Goal: Task Accomplishment & Management: Manage account settings

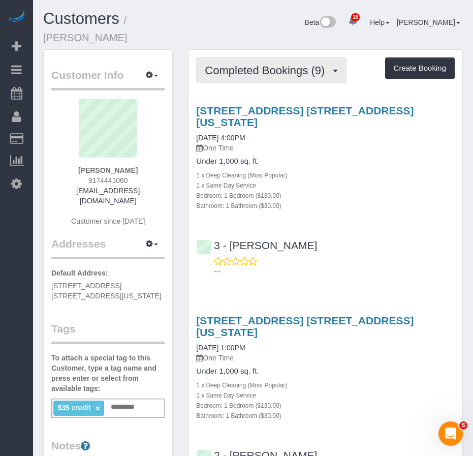
click at [256, 64] on span "Completed Bookings (9)" at bounding box center [267, 70] width 125 height 13
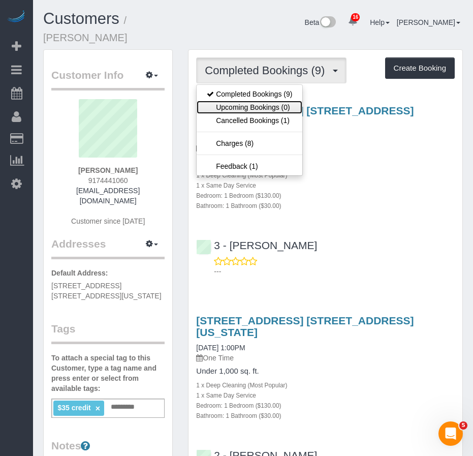
click at [258, 101] on link "Upcoming Bookings (0)" at bounding box center [250, 107] width 106 height 13
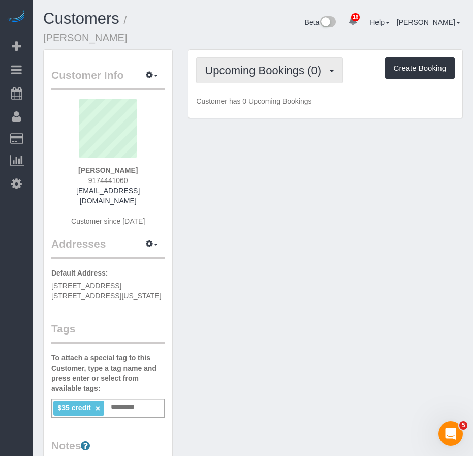
click at [254, 64] on span "Upcoming Bookings (0)" at bounding box center [265, 70] width 121 height 13
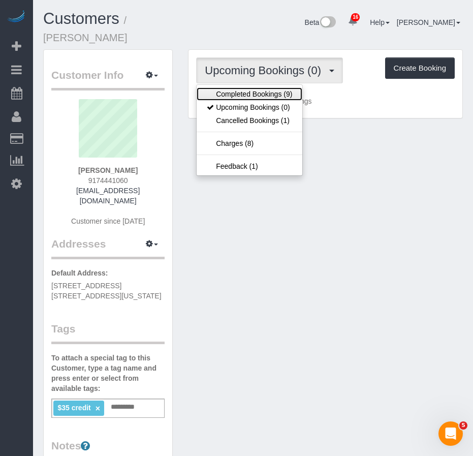
click at [246, 87] on link "Completed Bookings (9)" at bounding box center [250, 93] width 106 height 13
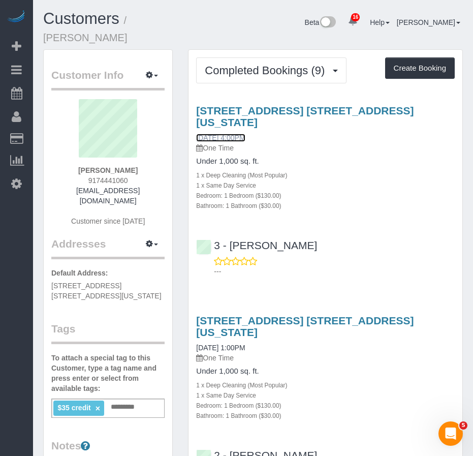
click at [221, 134] on link "08/09/2025 4:00PM" at bounding box center [220, 138] width 49 height 8
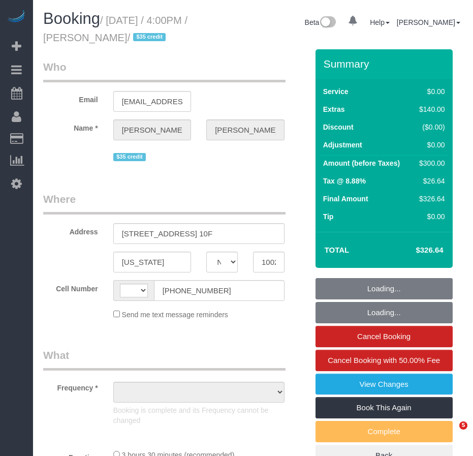
select select "NY"
select select "string:[GEOGRAPHIC_DATA]"
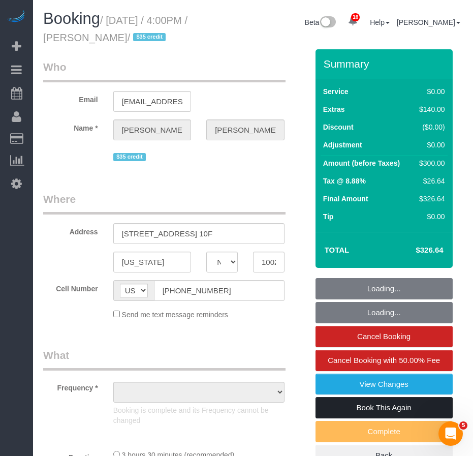
select select "object:773"
select select "number:89"
select select "number:90"
select select "number:15"
select select "number:7"
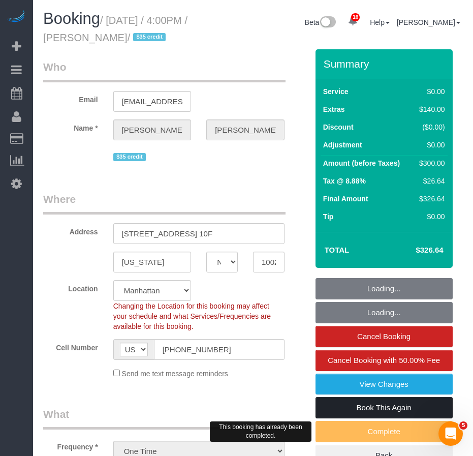
select select "object:1460"
select select "string:stripe-pm_1PHVFZ4VGloSiKo7Fg93uLWs"
select select "spot1"
select select "1"
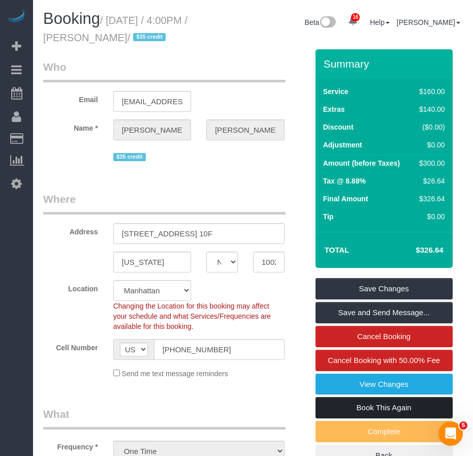
click at [387, 409] on link "Book This Again" at bounding box center [384, 407] width 137 height 21
select select "NY"
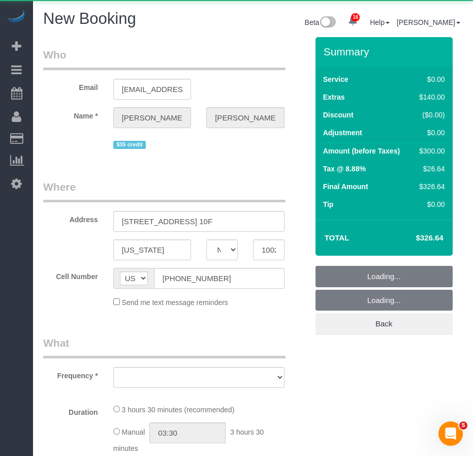
select select "object:2189"
select select "1"
select select "number:89"
select select "number:90"
select select "number:15"
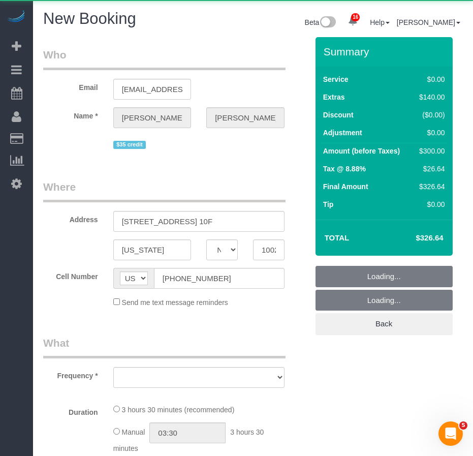
select select "number:7"
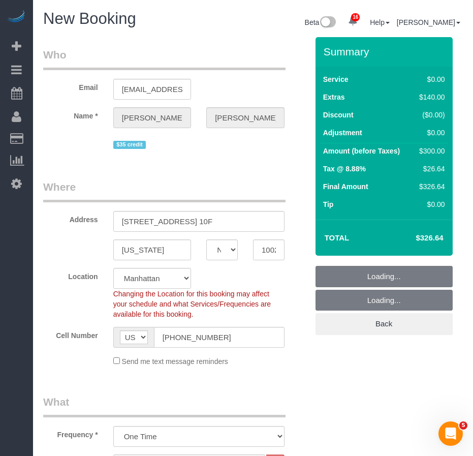
select select "object:2864"
select select "string:stripe-pm_1PHVFZ4VGloSiKo7Fg93uLWs"
select select "1"
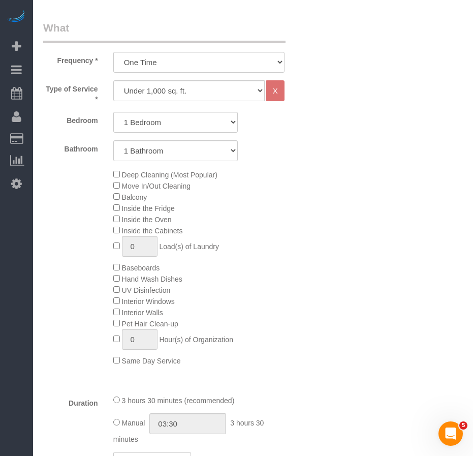
select select "object:2904"
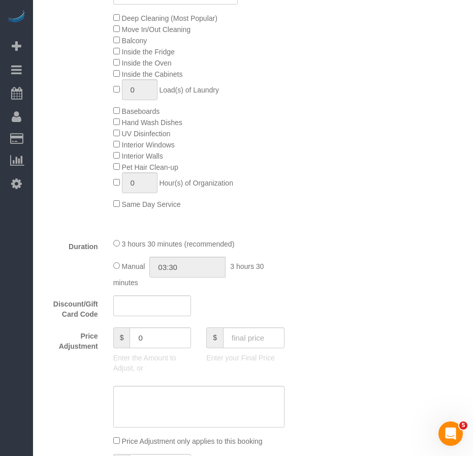
select select "1"
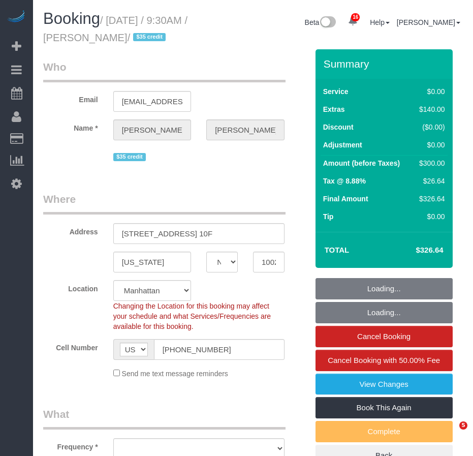
select select "NY"
select select "object:877"
select select "string:stripe-pm_1PHVFZ4VGloSiKo7Fg93uLWs"
select select "1"
select select "number:89"
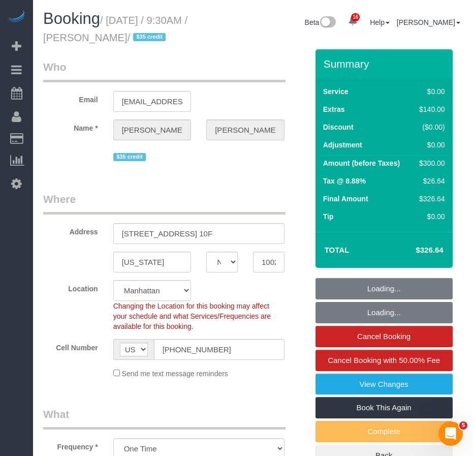
select select "number:90"
select select "number:15"
select select "number:7"
select select "1"
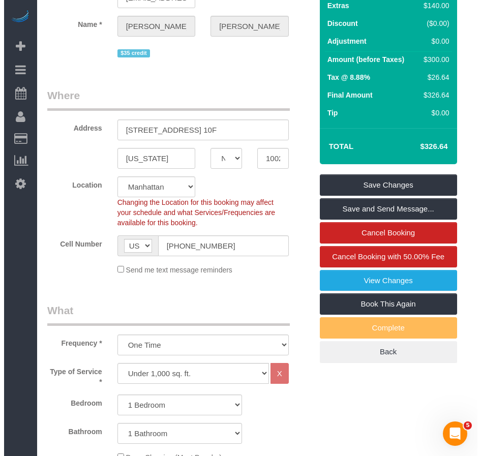
scroll to position [102, 0]
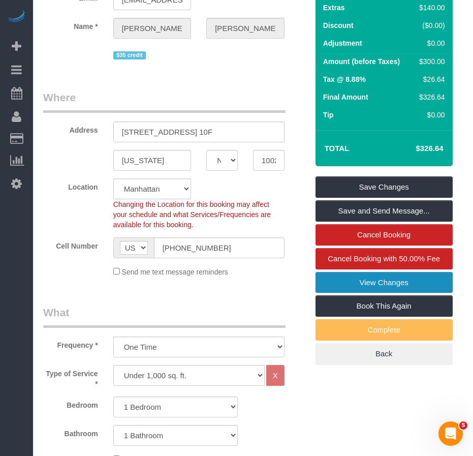
click at [335, 279] on link "View Changes" at bounding box center [384, 282] width 137 height 21
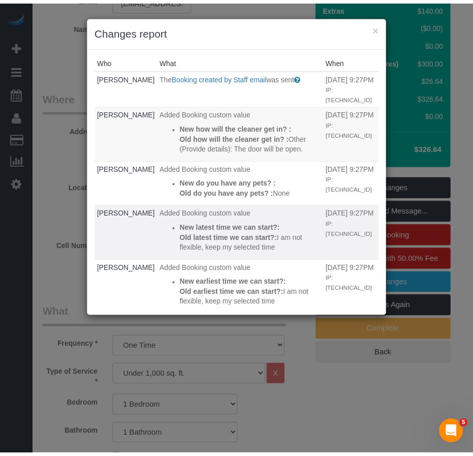
scroll to position [0, 0]
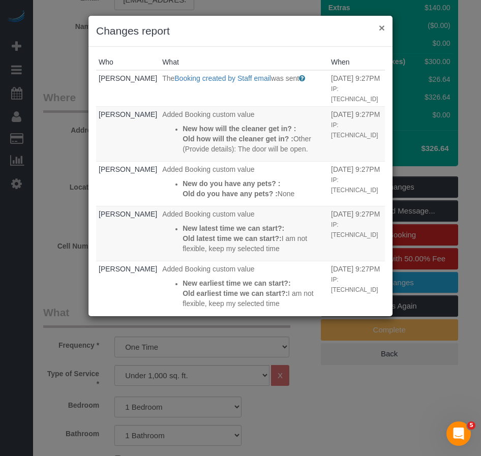
drag, startPoint x: 382, startPoint y: 25, endPoint x: 304, endPoint y: 40, distance: 79.0
click at [381, 25] on button "×" at bounding box center [382, 27] width 6 height 11
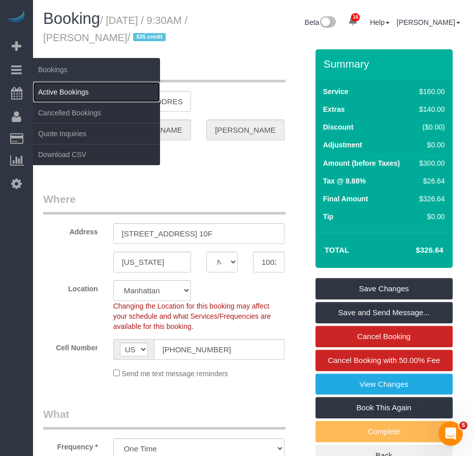
click at [66, 92] on link "Active Bookings" at bounding box center [96, 92] width 127 height 20
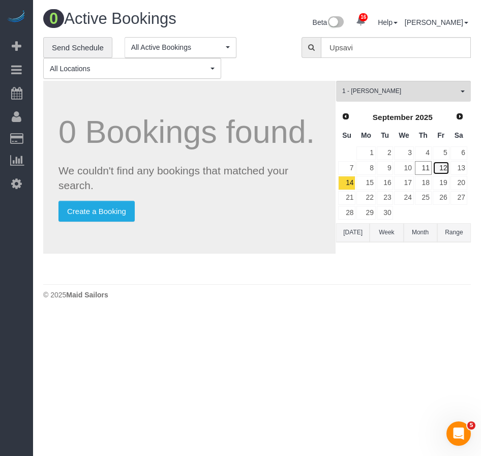
click at [443, 166] on link "12" at bounding box center [440, 168] width 17 height 14
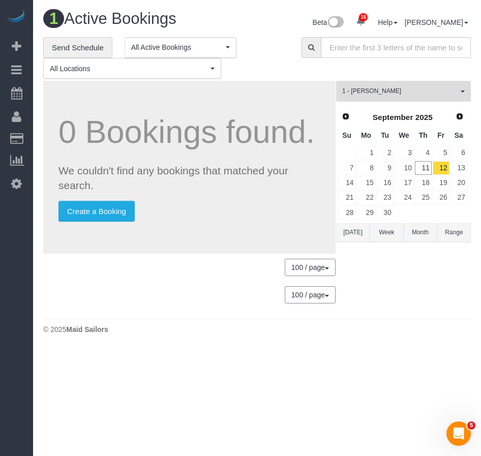
click at [393, 88] on span "1 - [PERSON_NAME]" at bounding box center [400, 91] width 116 height 9
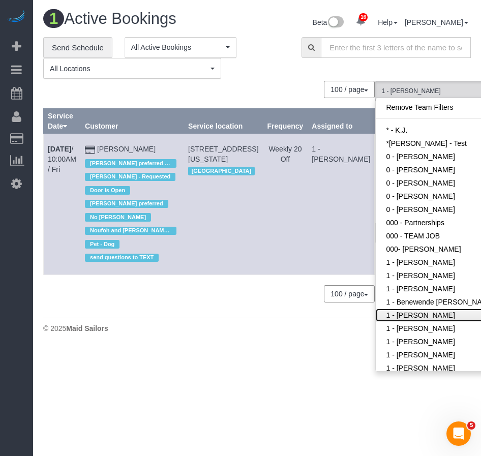
click at [399, 322] on link "1 - [PERSON_NAME]" at bounding box center [441, 314] width 132 height 13
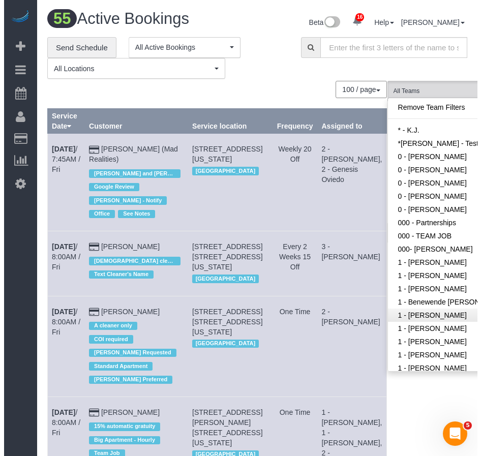
scroll to position [646, 0]
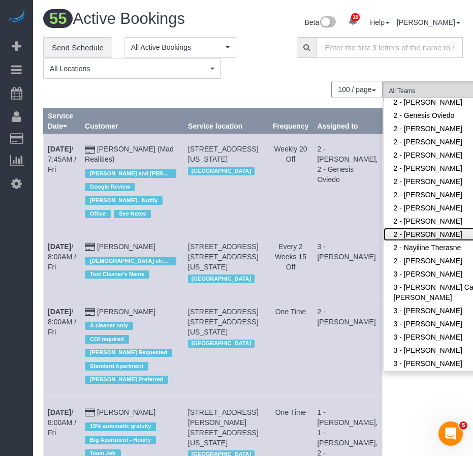
click at [414, 235] on link "2 - [PERSON_NAME]" at bounding box center [450, 234] width 132 height 13
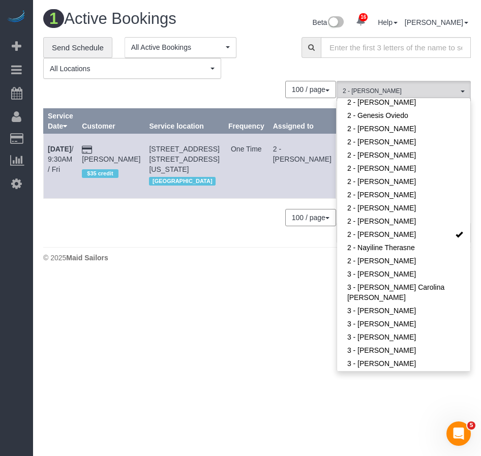
click at [196, 363] on body "16 Beta Your Notifications You have 0 alerts × You have 4 to charge for 09/10/2…" at bounding box center [240, 228] width 481 height 456
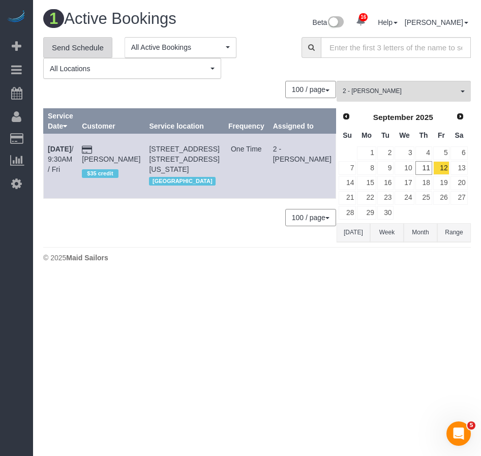
click at [77, 49] on link "Send Schedule" at bounding box center [77, 47] width 69 height 21
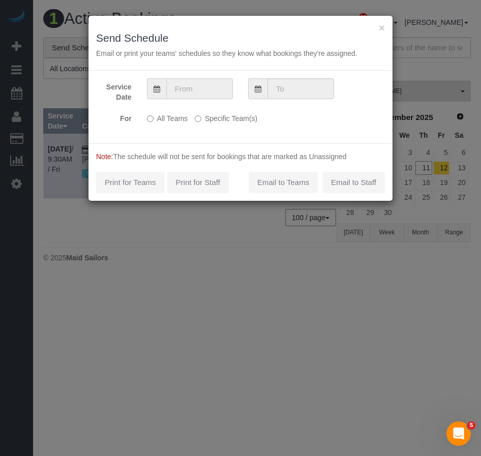
click at [202, 92] on input "text" at bounding box center [199, 88] width 67 height 21
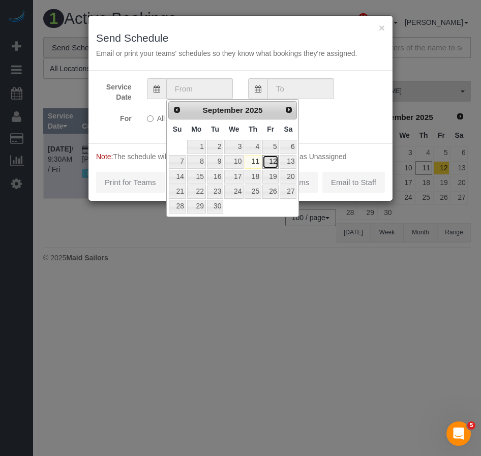
click at [275, 163] on link "12" at bounding box center [270, 162] width 16 height 14
type input "09/12/2025"
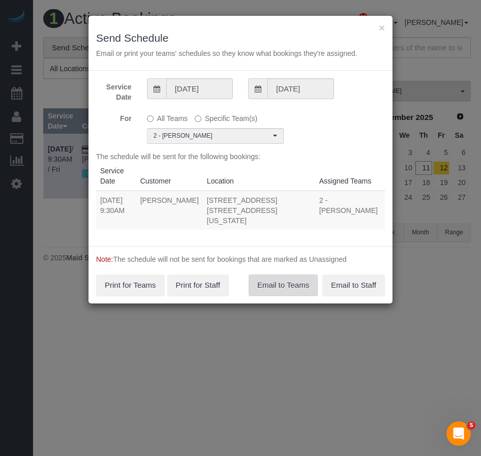
click at [291, 274] on button "Email to Teams" at bounding box center [282, 284] width 69 height 21
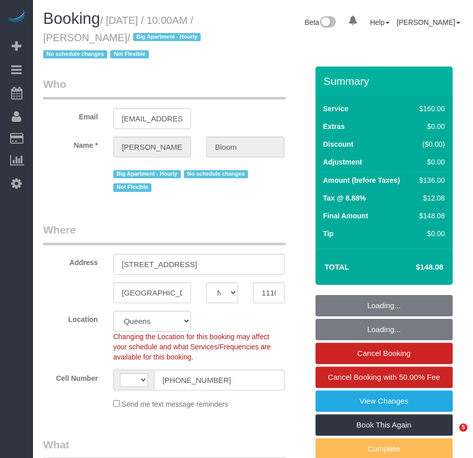
select select "NY"
select select "number:58"
select select "number:90"
select select "number:15"
select select "number:5"
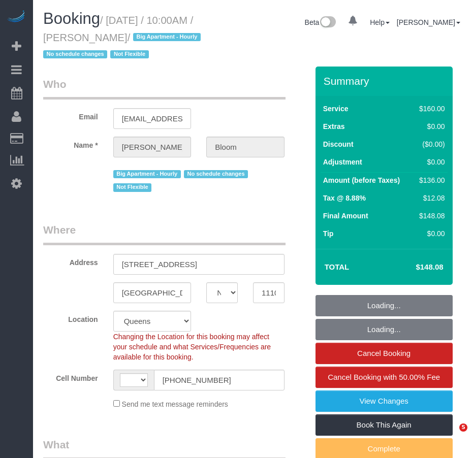
select select "object:1013"
select select "string:[GEOGRAPHIC_DATA]"
select select "string:stripe-pm_1OR5nT4VGloSiKo7ZYWpMpVz"
select select "spot1"
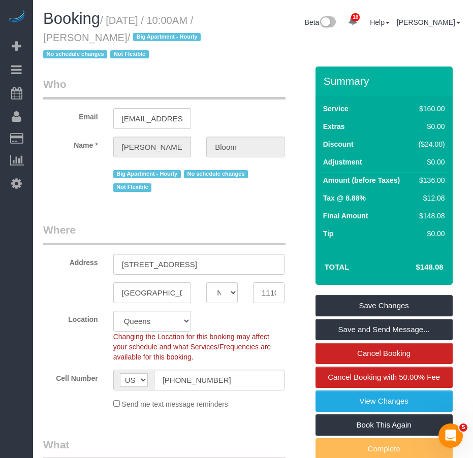
click at [62, 303] on div "Long Island City AK AL AR AZ CA CO CT DC DE FL GA HI IA ID IL IN KS KY LA MA MD…" at bounding box center [176, 293] width 280 height 21
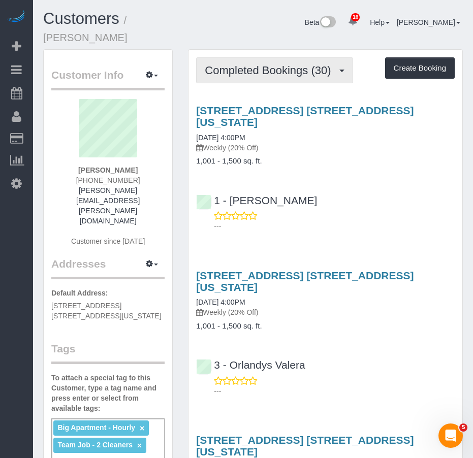
click at [269, 64] on span "Completed Bookings (30)" at bounding box center [270, 70] width 131 height 13
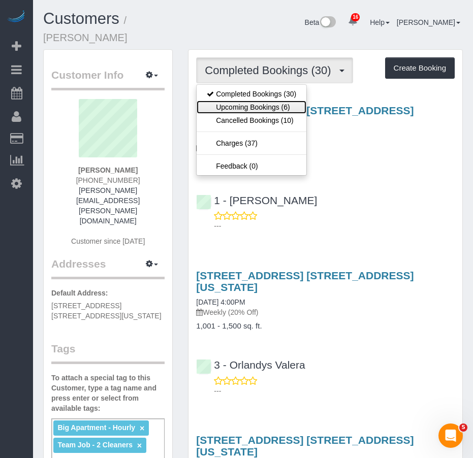
click at [255, 101] on link "Upcoming Bookings (6)" at bounding box center [252, 107] width 110 height 13
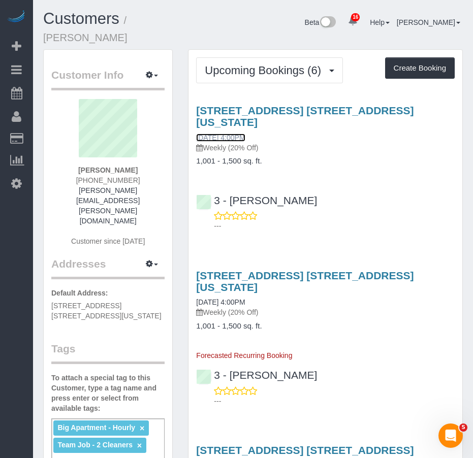
click at [231, 134] on link "09/14/2025 4:00PM" at bounding box center [220, 138] width 49 height 8
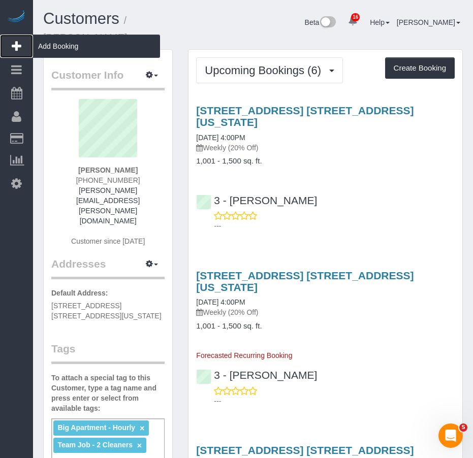
click at [54, 45] on span "Add Booking" at bounding box center [96, 46] width 127 height 23
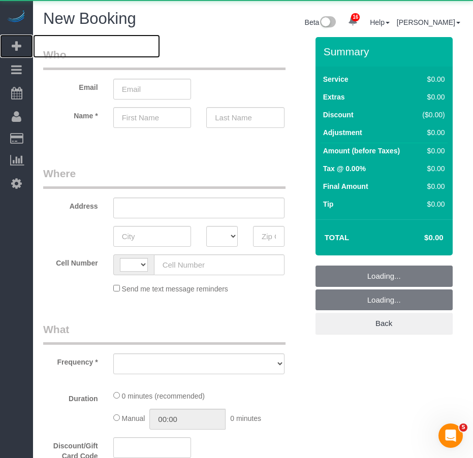
select select "string:[GEOGRAPHIC_DATA]"
select select "object:2198"
select select "number:89"
select select "number:90"
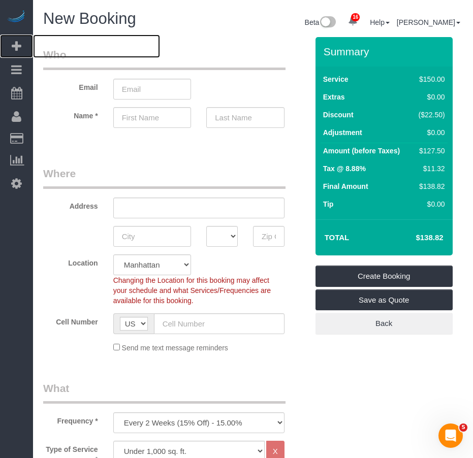
scroll to position [152, 0]
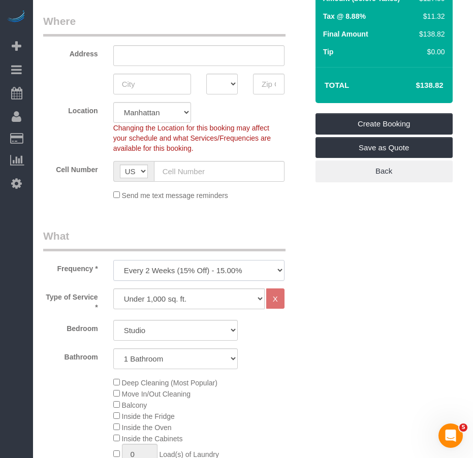
click at [199, 280] on select "One Time Weekly (20% Off) - 20.00% Every 2 Weeks (15% Off) - 15.00% Every 4 Wee…" at bounding box center [198, 270] width 171 height 21
click at [192, 273] on select "One Time Weekly (20% Off) - 20.00% Every 2 Weeks (15% Off) - 15.00% Every 4 Wee…" at bounding box center [198, 270] width 171 height 21
select select "object:3121"
click at [113, 260] on select "One Time Weekly (20% Off) - 20.00% Every 2 Weeks (15% Off) - 15.00% Every 4 Wee…" at bounding box center [198, 270] width 171 height 21
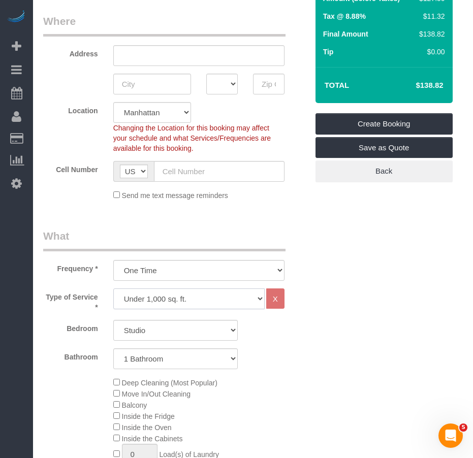
click at [156, 302] on select "Under 1,000 sq. ft. 1,001 - 1,500 sq. ft. 1,500+ sq. ft. Custom Cleaning Office…" at bounding box center [188, 299] width 151 height 21
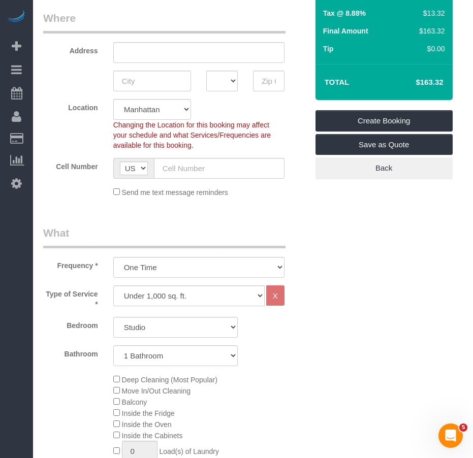
scroll to position [305, 0]
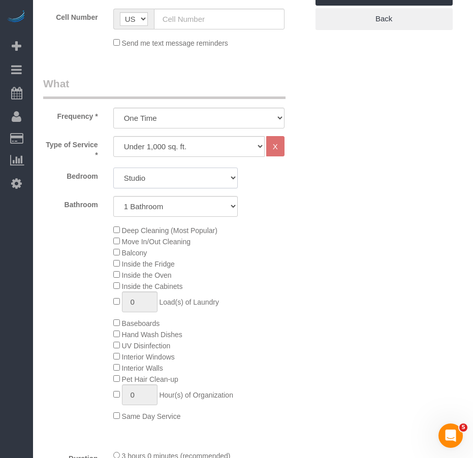
click at [186, 178] on select "Studio 1 Bedroom 2 Bedrooms 3 Bedrooms" at bounding box center [175, 178] width 124 height 21
select select "2"
click at [113, 168] on select "Studio 1 Bedroom 2 Bedrooms 3 Bedrooms" at bounding box center [175, 178] width 124 height 21
click at [170, 211] on select "1 Bathroom 2 Bathrooms" at bounding box center [175, 206] width 124 height 21
select select "2"
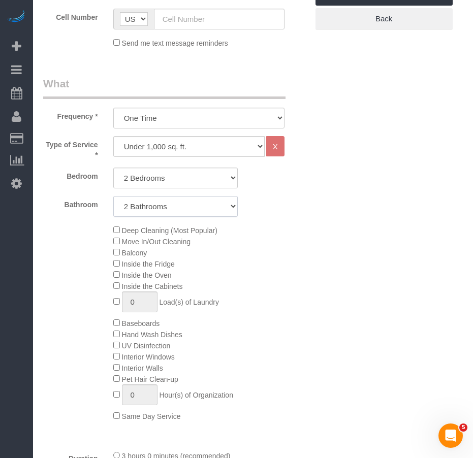
click at [113, 196] on select "1 Bathroom 2 Bathrooms" at bounding box center [175, 206] width 124 height 21
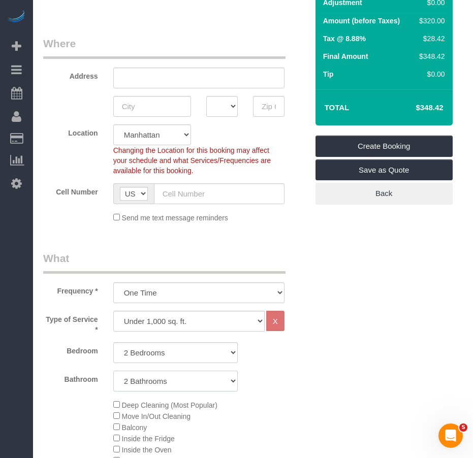
scroll to position [51, 0]
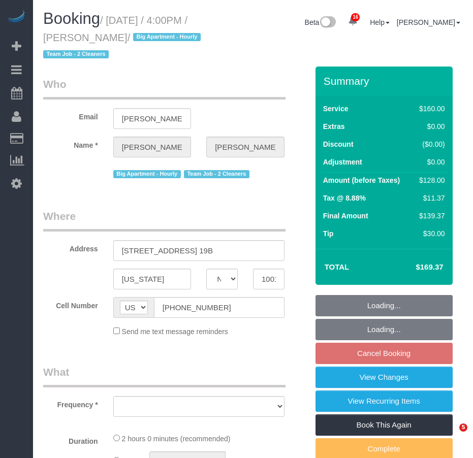
select select "NY"
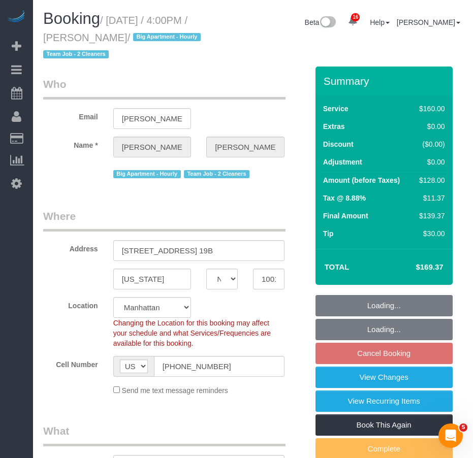
select select "object:776"
select select "string:stripe-pm_1QmmDe4VGloSiKo7qN6Zl7hg"
select select "number:89"
select select "number:90"
select select "number:15"
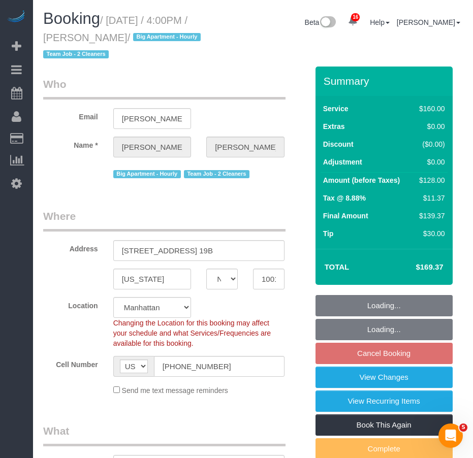
select select "number:5"
select select "spot7"
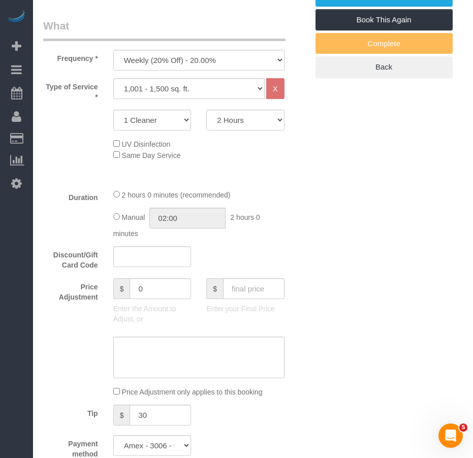
scroll to position [392, 0]
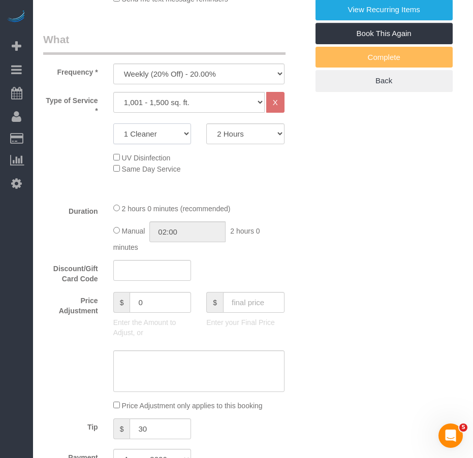
click at [181, 136] on select "1 Cleaner 2 Cleaners 3 Cleaners 4 Cleaners 5 Cleaners" at bounding box center [152, 133] width 78 height 21
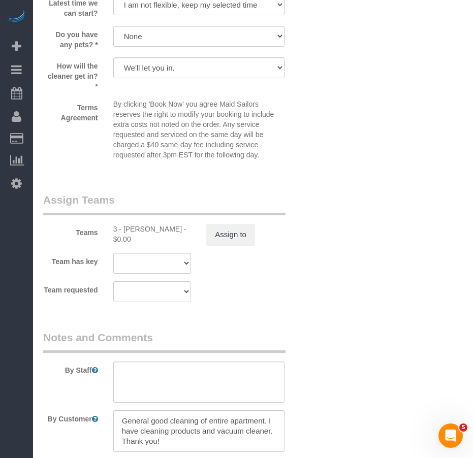
scroll to position [1067, 0]
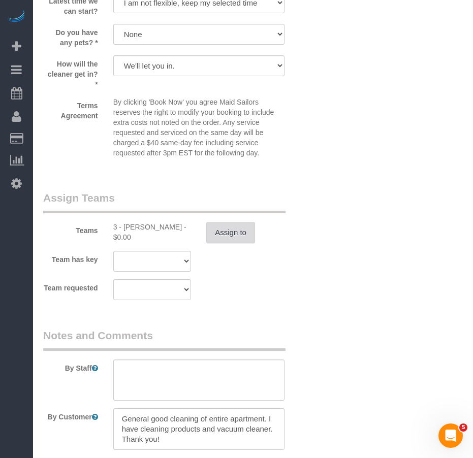
click at [225, 231] on button "Assign to" at bounding box center [230, 232] width 49 height 21
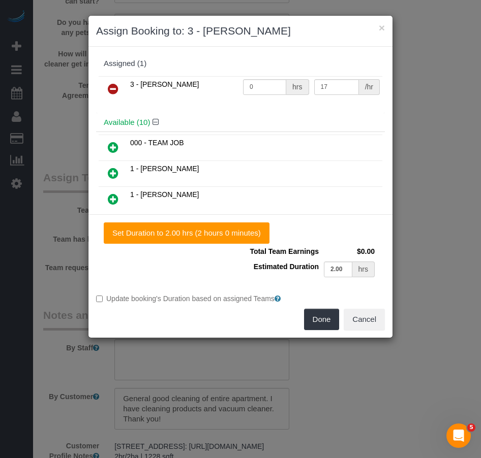
click at [113, 144] on icon at bounding box center [113, 147] width 11 height 12
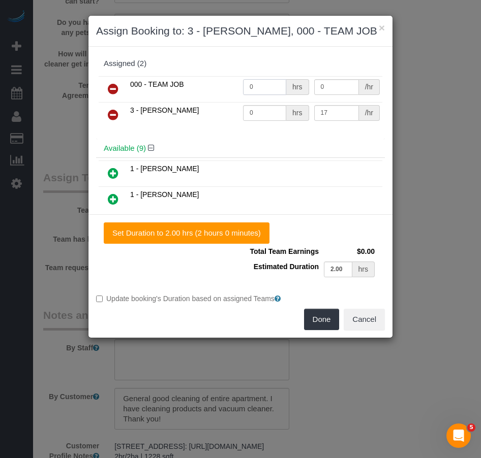
click at [266, 87] on input "0" at bounding box center [264, 87] width 43 height 16
type input "2"
drag, startPoint x: 254, startPoint y: 88, endPoint x: 239, endPoint y: 88, distance: 15.2
click at [243, 88] on input "3" at bounding box center [264, 87] width 43 height 16
type input "0"
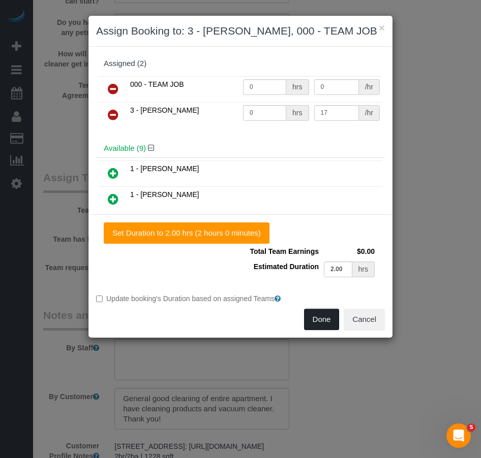
click at [322, 321] on button "Done" at bounding box center [322, 319] width 36 height 21
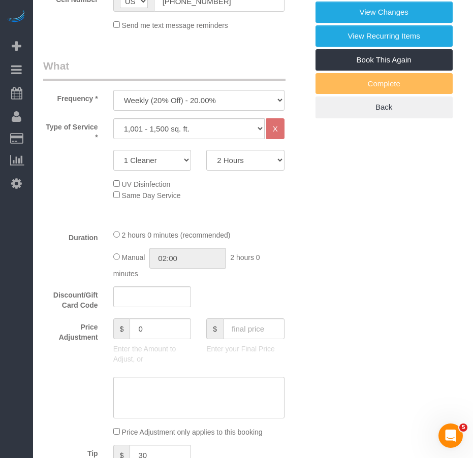
scroll to position [356, 0]
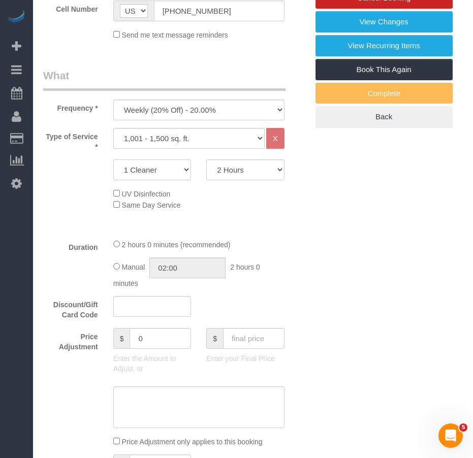
click at [186, 171] on select "1 Cleaner 2 Cleaners 3 Cleaners 4 Cleaners 5 Cleaners" at bounding box center [152, 170] width 78 height 21
select select "2"
click at [113, 160] on select "1 Cleaner 2 Cleaners 3 Cleaners 4 Cleaners 5 Cleaners" at bounding box center [152, 170] width 78 height 21
drag, startPoint x: 238, startPoint y: 171, endPoint x: 236, endPoint y: 177, distance: 5.8
click at [238, 171] on select "2 Hours 2.5 Hours 3 Hours 3.5 Hours 4 Hours 4.5 Hours 5 Hours 5.5 Hours 6 Hours…" at bounding box center [245, 170] width 78 height 21
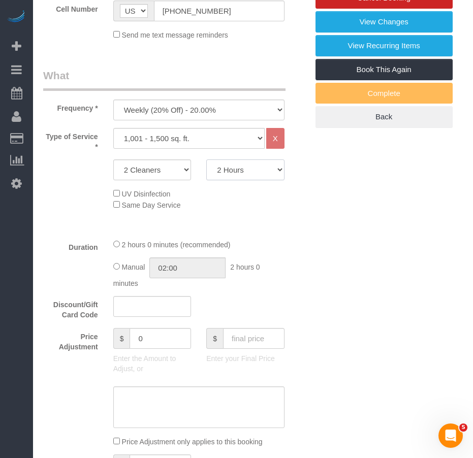
select select "180"
click at [206, 160] on select "2 Hours 2.5 Hours 3 Hours 3.5 Hours 4 Hours 4.5 Hours 5 Hours 5.5 Hours 6 Hours…" at bounding box center [245, 170] width 78 height 21
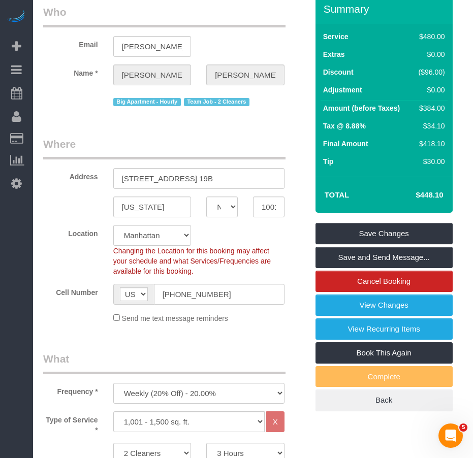
scroll to position [0, 0]
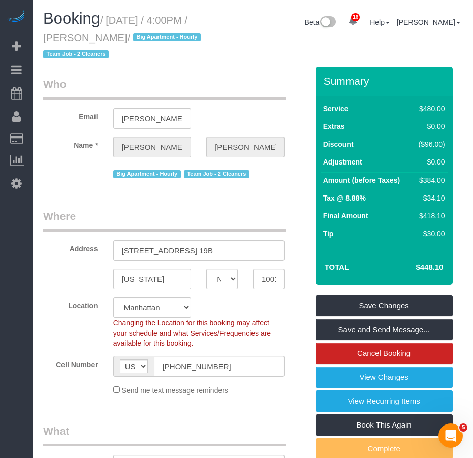
select select "spot63"
drag, startPoint x: 112, startPoint y: 18, endPoint x: 141, endPoint y: 34, distance: 32.5
click at [141, 34] on small "/ September 14, 2025 / 4:00PM / Leigh Fisch / Big Apartment - Hourly Team Job -…" at bounding box center [123, 38] width 161 height 46
copy small "September 14, 2025 / 4:00PM / Leigh Fisch"
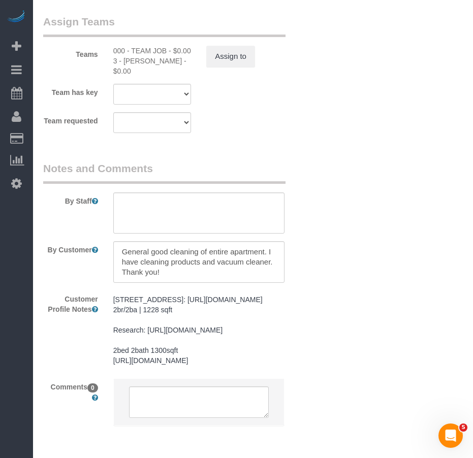
scroll to position [1316, 0]
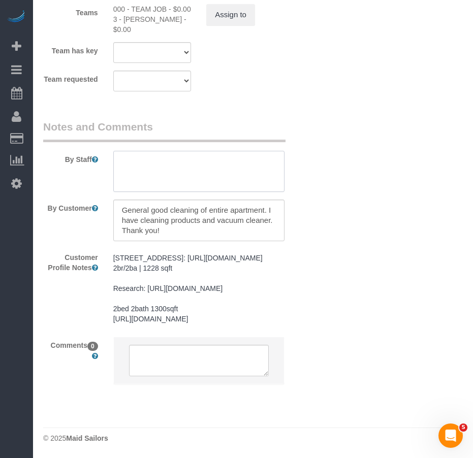
click at [130, 151] on textarea at bounding box center [198, 172] width 171 height 42
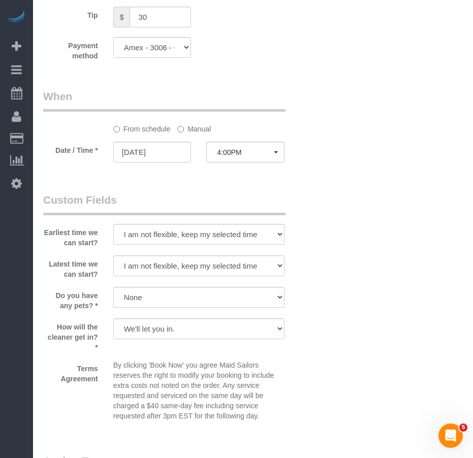
scroll to position [757, 0]
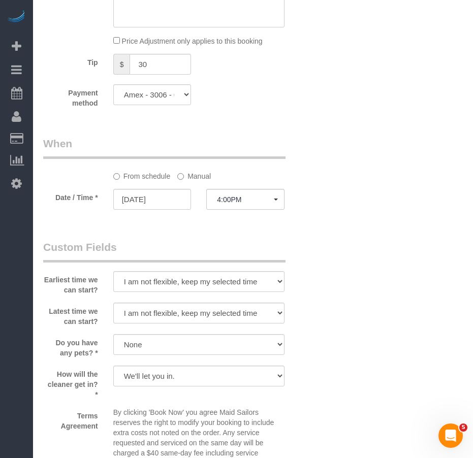
type textarea "deep cleaning of the entire apartment"
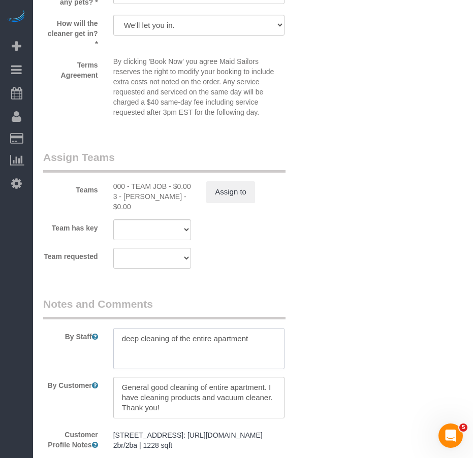
scroll to position [1163, 0]
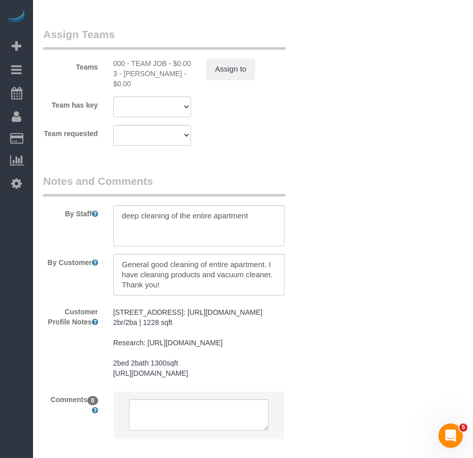
scroll to position [1316, 0]
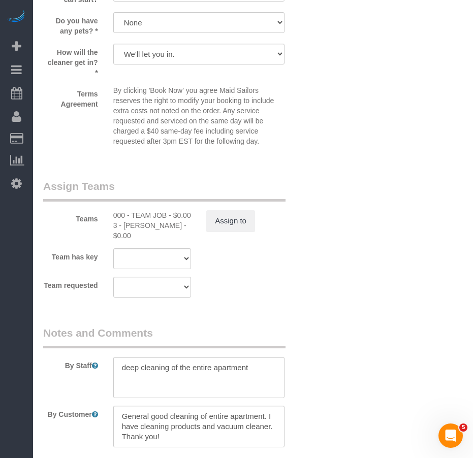
scroll to position [1214, 0]
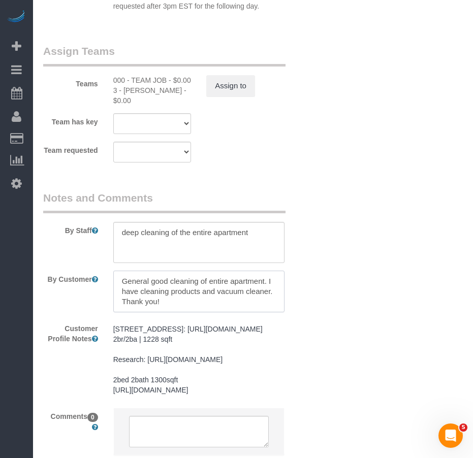
drag, startPoint x: 119, startPoint y: 278, endPoint x: 169, endPoint y: 283, distance: 49.5
click at [169, 283] on textarea at bounding box center [198, 292] width 171 height 42
click at [260, 289] on textarea at bounding box center [198, 292] width 171 height 42
paste textarea "We’ve been gone for many weeks so the apartment needs a very thorough refresh."
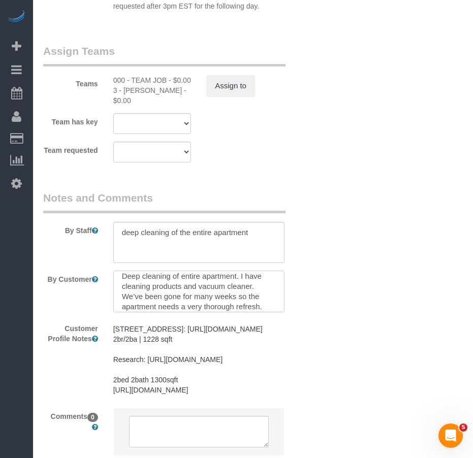
scroll to position [0, 0]
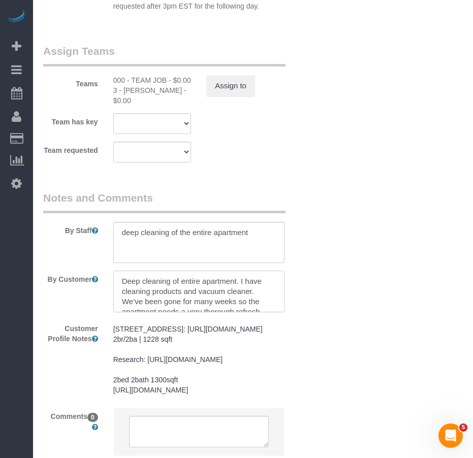
type textarea "Deep cleaning of entire apartment. I have cleaning products and vacuum cleaner.…"
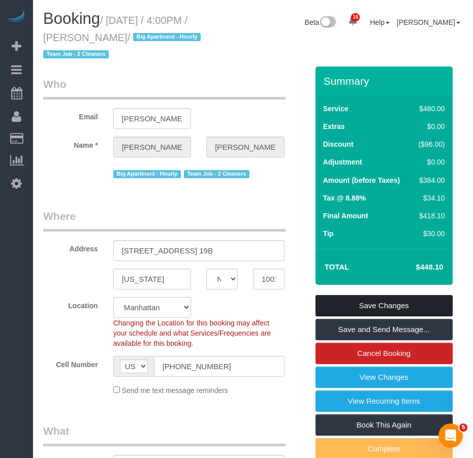
drag, startPoint x: 343, startPoint y: 305, endPoint x: 250, endPoint y: 189, distance: 148.6
click at [343, 305] on link "Save Changes" at bounding box center [384, 305] width 137 height 21
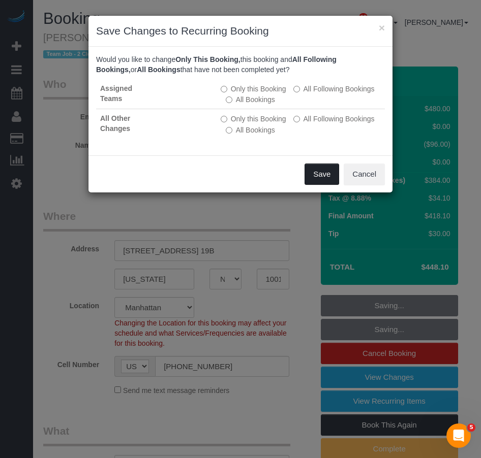
click at [317, 175] on button "Save" at bounding box center [321, 174] width 35 height 21
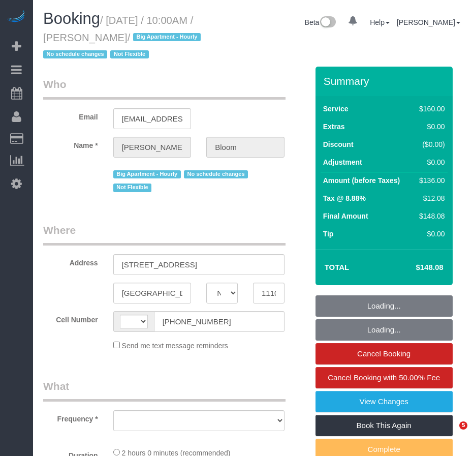
select select "NY"
select select "string:[GEOGRAPHIC_DATA]"
select select "number:58"
select select "number:90"
select select "number:15"
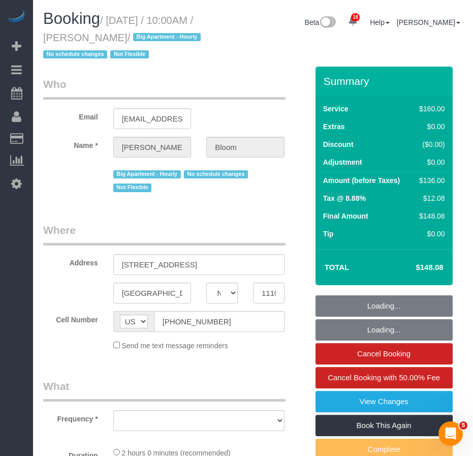
select select "number:5"
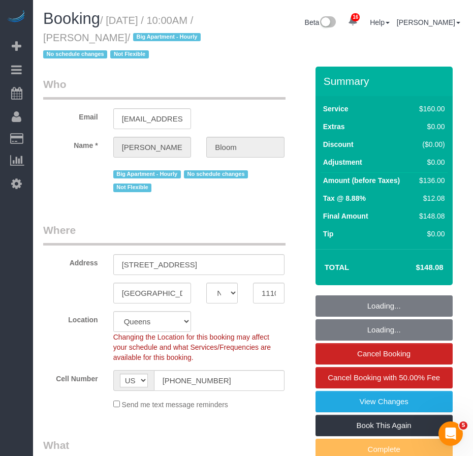
select select "object:1006"
select select "string:stripe-pm_1OR5nT4VGloSiKo7ZYWpMpVz"
select select "object:1396"
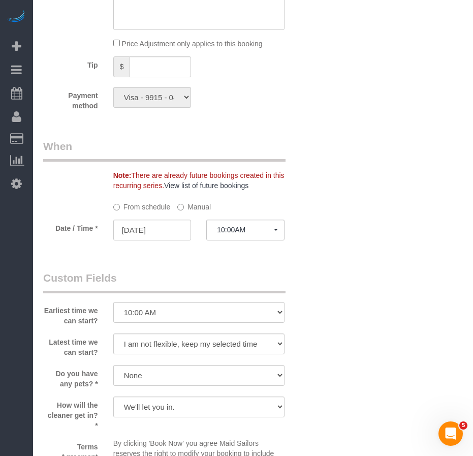
scroll to position [762, 0]
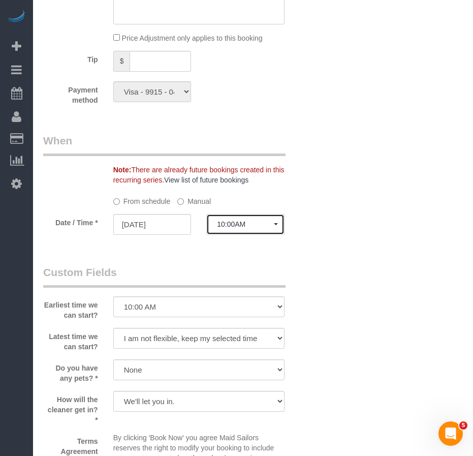
click at [264, 228] on span "10:00AM" at bounding box center [245, 224] width 57 height 8
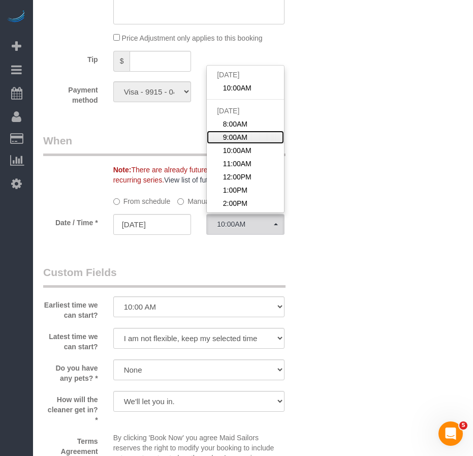
click at [232, 142] on span "9:00AM" at bounding box center [235, 137] width 24 height 10
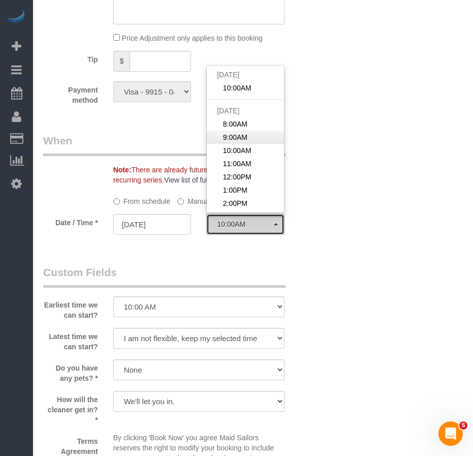
select select "spot3"
type input "[DATE]"
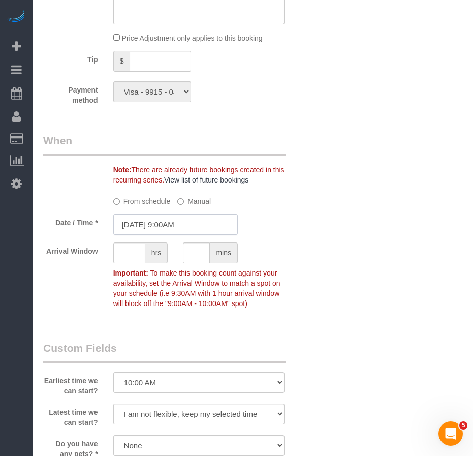
click at [156, 235] on input "09/13/2025 9:00AM" at bounding box center [175, 224] width 124 height 21
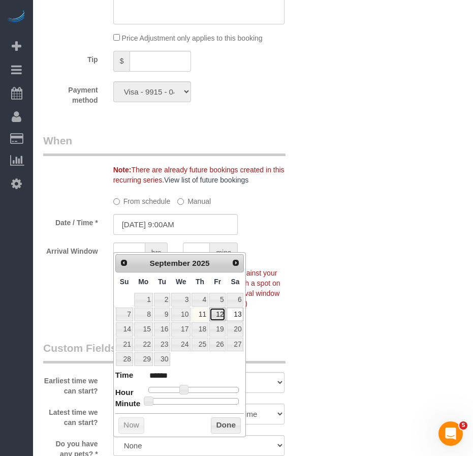
click at [218, 313] on link "12" at bounding box center [217, 314] width 16 height 14
type input "09/12/2025 9:00AM"
click at [217, 426] on button "Done" at bounding box center [226, 425] width 30 height 16
drag, startPoint x: 194, startPoint y: 239, endPoint x: 121, endPoint y: 239, distance: 73.2
click at [121, 235] on input "09/12/2025 9:00AM" at bounding box center [175, 224] width 124 height 21
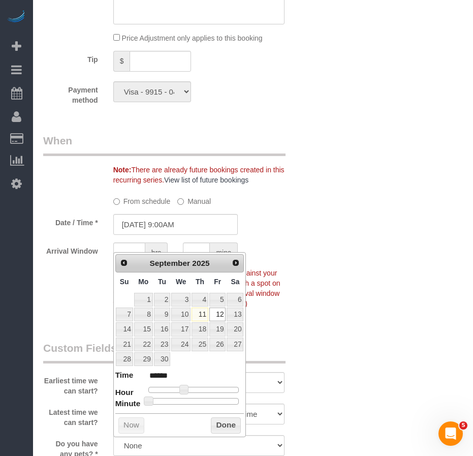
click at [408, 266] on div "Who Email bloom.j.m@gmail.com Name * Jared Bloom Big Apartment - Hourly No sche…" at bounding box center [253, 145] width 420 height 1682
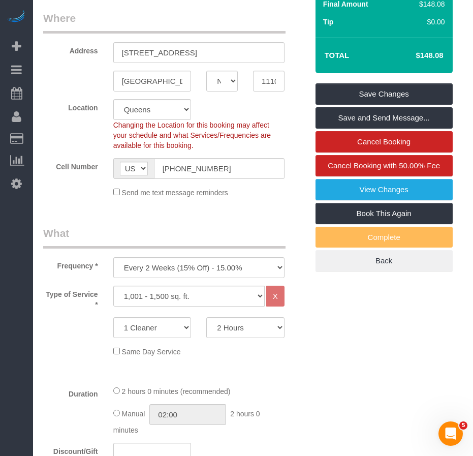
scroll to position [102, 0]
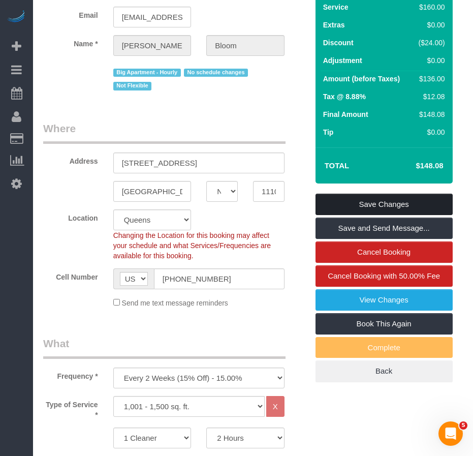
click at [333, 215] on link "Save Changes" at bounding box center [384, 204] width 137 height 21
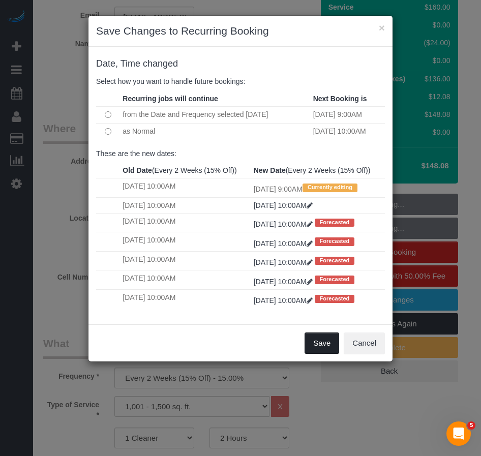
click at [315, 354] on button "Save" at bounding box center [321, 342] width 35 height 21
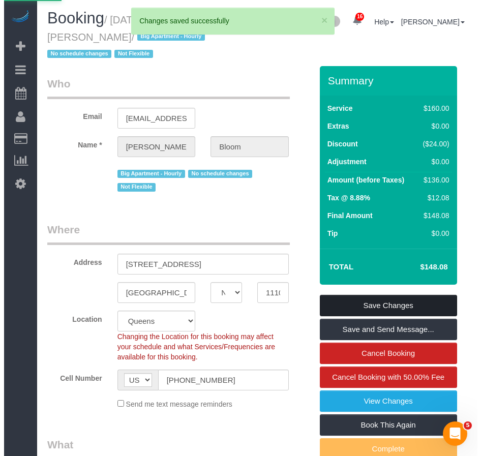
scroll to position [0, 0]
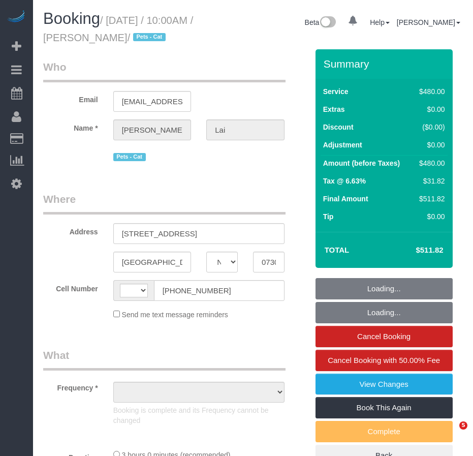
select select "NJ"
select select "string:[GEOGRAPHIC_DATA]"
select select "object:796"
select select "2"
select select "180"
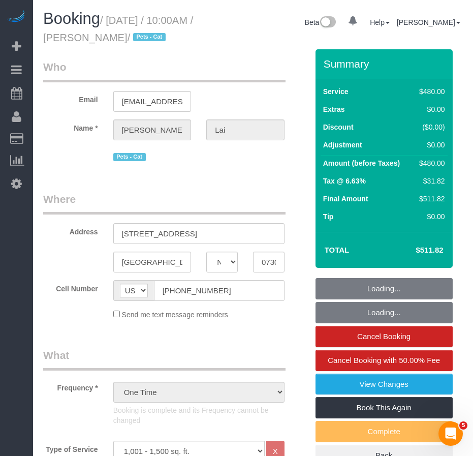
select select "string:stripe-pm_1S2vxZ4VGloSiKo72XQYZoO4"
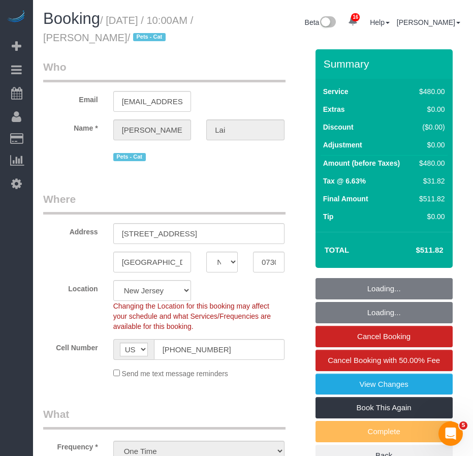
select select "number:89"
select select "number:90"
select select "number:14"
select select "number:5"
select select "object:1071"
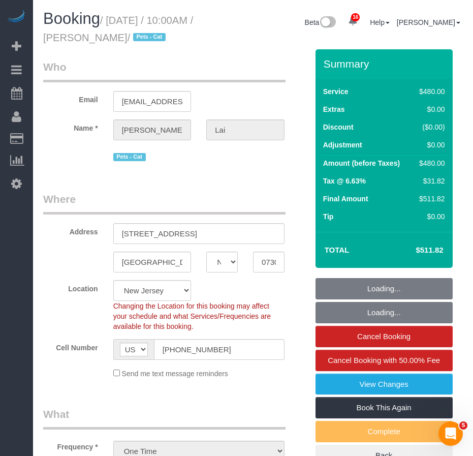
select select "spot1"
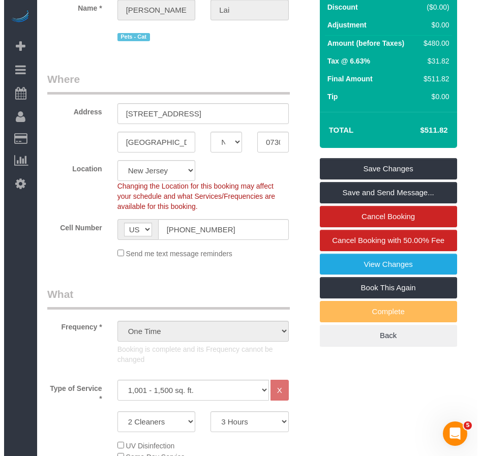
scroll to position [102, 0]
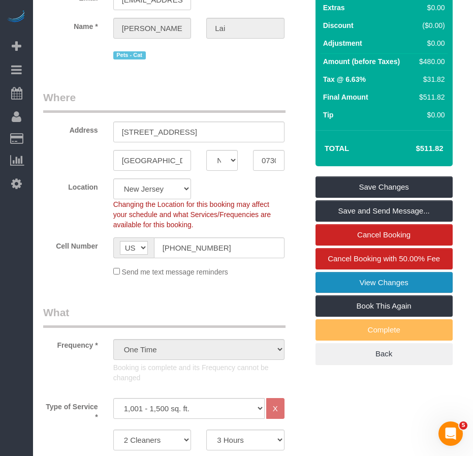
click at [328, 276] on link "View Changes" at bounding box center [384, 282] width 137 height 21
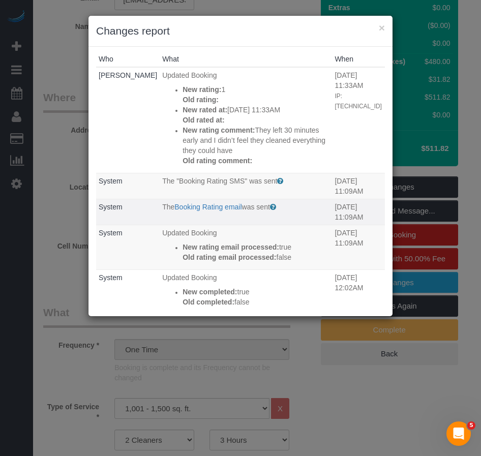
scroll to position [0, 0]
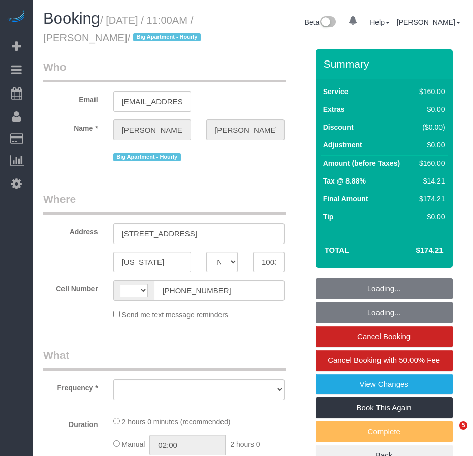
select select "NY"
select select "string:[GEOGRAPHIC_DATA]"
select select "object:762"
select select "number:58"
select select "number:72"
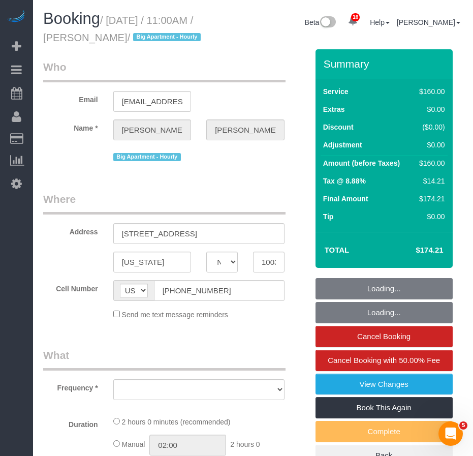
select select "number:15"
select select "number:6"
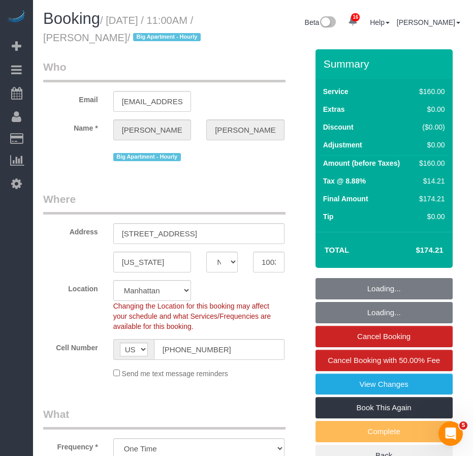
select select "object:994"
select select "string:stripe-pm_1S6MMS4VGloSiKo7GouRBqi5"
select select "spot1"
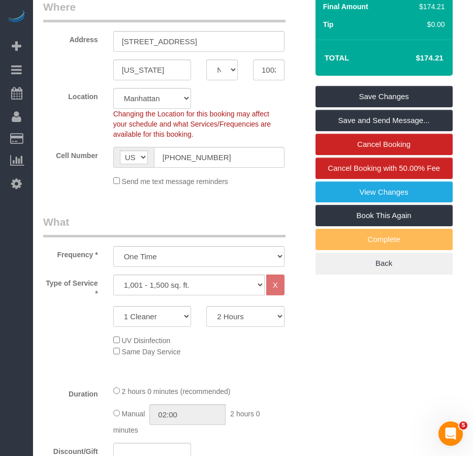
scroll to position [69, 0]
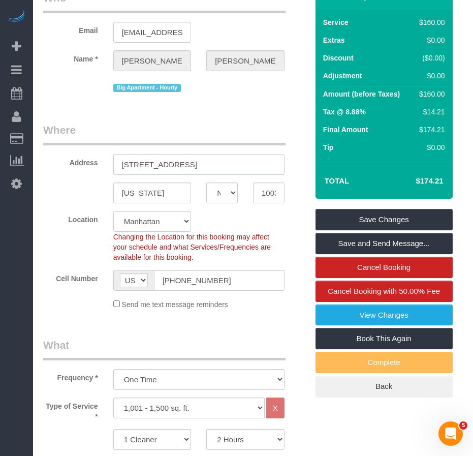
click at [190, 175] on input "2 Gold Street, Apartment 1407" at bounding box center [198, 164] width 171 height 21
click at [205, 175] on input "2 Gold Street, Apartment 1407" at bounding box center [198, 164] width 171 height 21
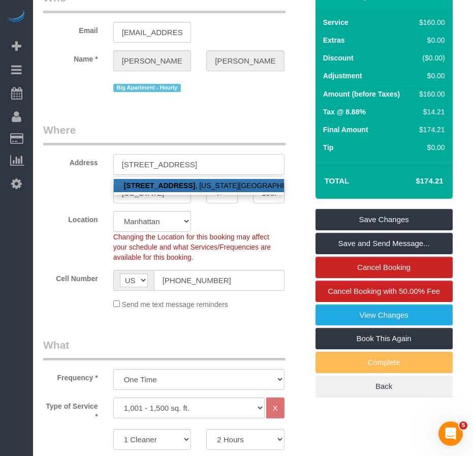
type input "2 Gold Street, Apt. 1407"
click at [73, 317] on fieldset "Where Address 2 Gold Street, Apt. 1407 2 Gold Street, Apt. 1407 , New York, NY …" at bounding box center [175, 219] width 265 height 195
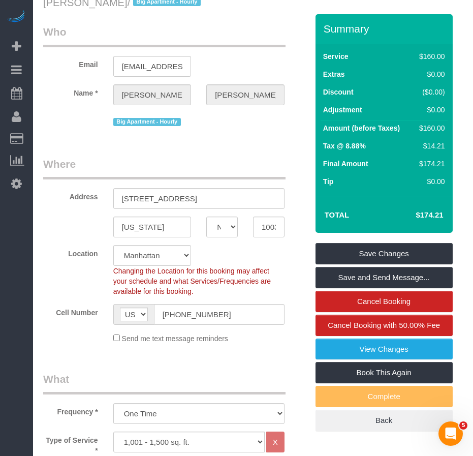
scroll to position [0, 0]
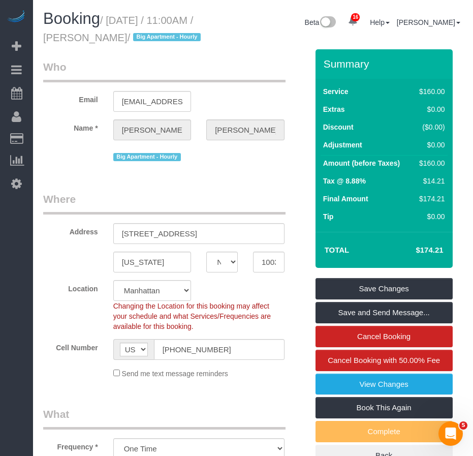
drag, startPoint x: 93, startPoint y: 37, endPoint x: 167, endPoint y: 37, distance: 73.7
click at [167, 37] on small "/ September 12, 2025 / 11:00AM / Cameron Lindell / Big Apartment - Hourly" at bounding box center [123, 29] width 161 height 28
copy small "[PERSON_NAME]"
click at [166, 112] on input "[EMAIL_ADDRESS][DOMAIN_NAME]" at bounding box center [152, 101] width 78 height 21
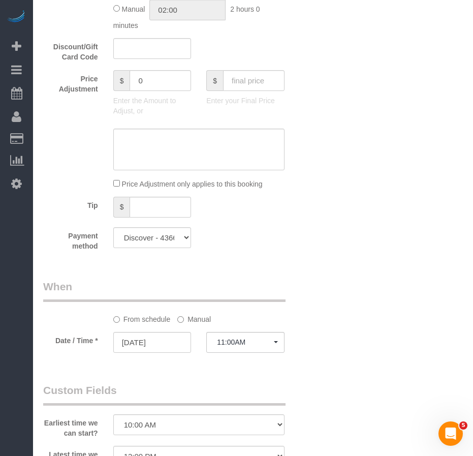
scroll to position [661, 0]
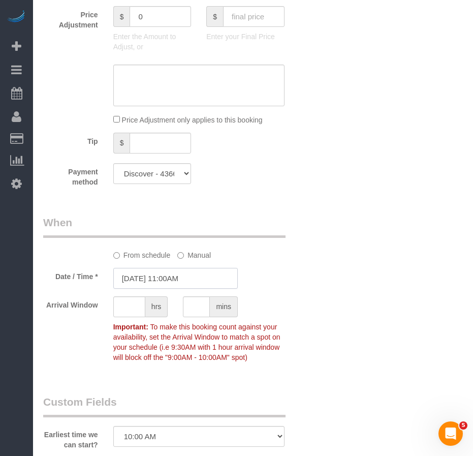
click at [202, 289] on input "[DATE] 11:00AM" at bounding box center [175, 278] width 124 height 21
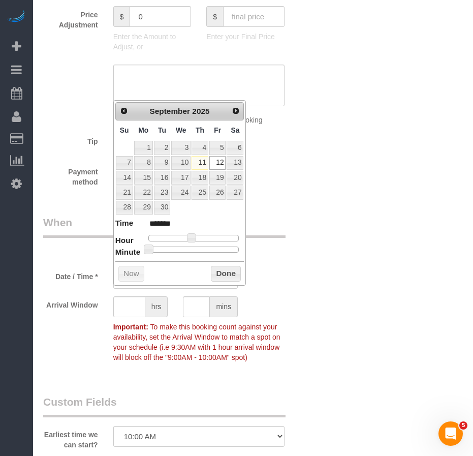
click at [202, 238] on div at bounding box center [193, 238] width 91 height 6
type input "09/12/2025 2:00PM"
type input "******"
type input "[DATE] 11:00AM"
type input "*******"
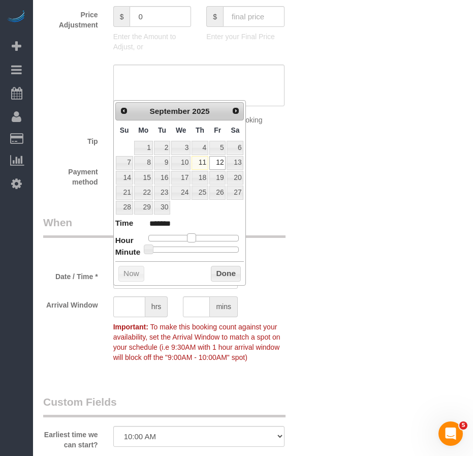
click at [193, 238] on div at bounding box center [193, 238] width 91 height 6
type input "09/12/2025 1:00PM"
type input "******"
click at [199, 237] on div at bounding box center [193, 238] width 91 height 6
type input "[DATE] 11:00AM"
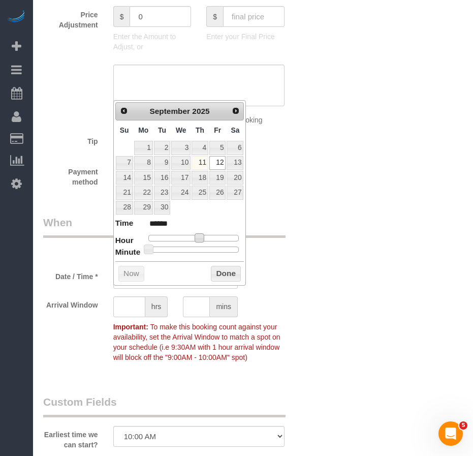
type input "*******"
click at [192, 237] on div at bounding box center [193, 238] width 91 height 6
type input "09/12/2025 11:15AM"
type input "*******"
click at [174, 250] on div at bounding box center [193, 249] width 91 height 6
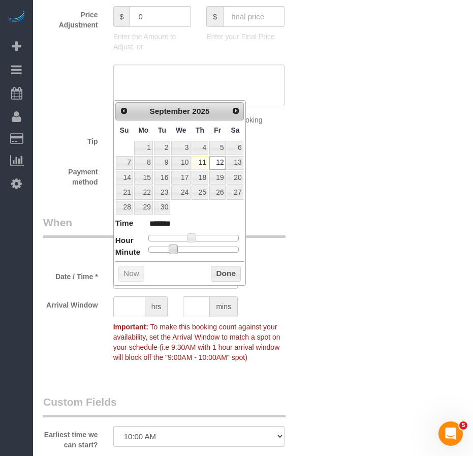
type input "09/12/2025 11:00AM"
type input "*******"
drag, startPoint x: 172, startPoint y: 251, endPoint x: 143, endPoint y: 250, distance: 29.0
click at [143, 250] on dl "Time ******* Hour Minute Second Millisecond Microsecond Time Zone ***** ***** *…" at bounding box center [179, 234] width 129 height 35
click at [196, 238] on span at bounding box center [191, 237] width 9 height 9
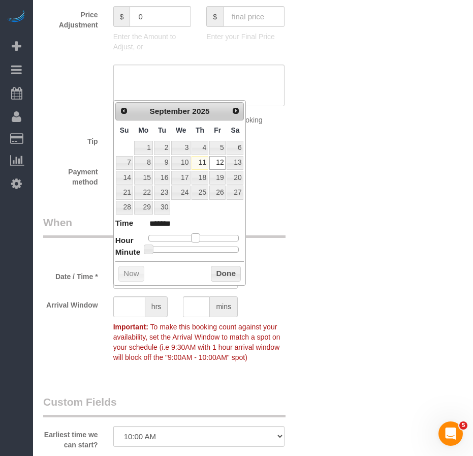
type input "09/12/2025 12:00PM"
type input "*******"
click at [197, 238] on div at bounding box center [193, 238] width 91 height 6
click at [219, 275] on button "Done" at bounding box center [226, 274] width 30 height 16
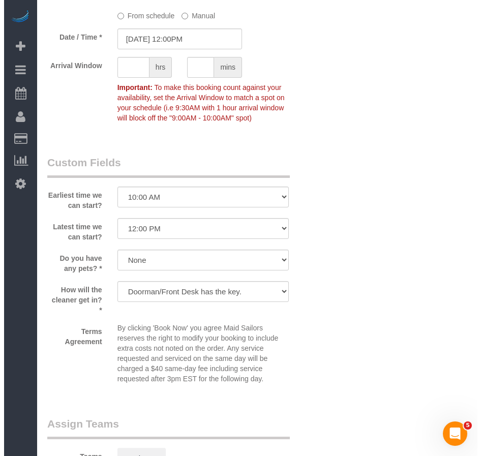
scroll to position [1067, 0]
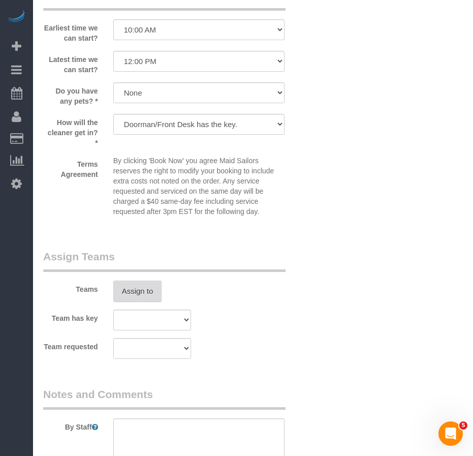
click at [151, 302] on button "Assign to" at bounding box center [137, 290] width 49 height 21
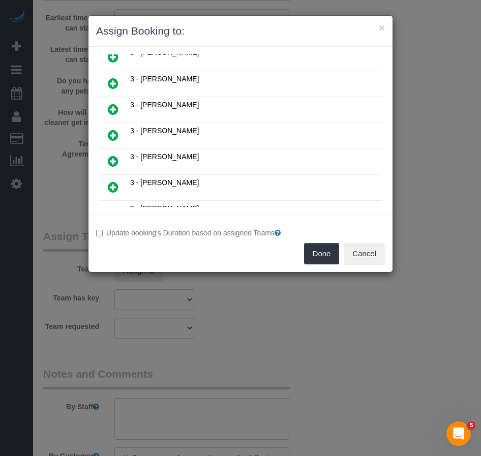
scroll to position [508, 0]
click at [112, 136] on icon at bounding box center [113, 135] width 11 height 12
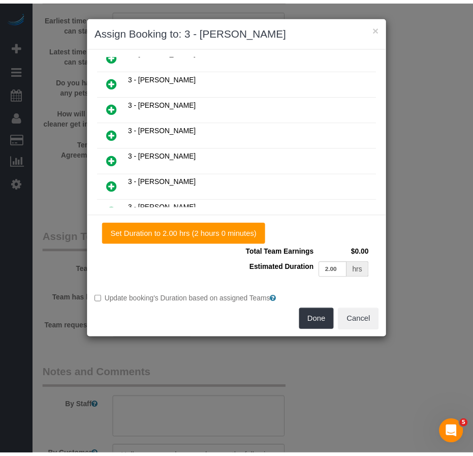
scroll to position [532, 0]
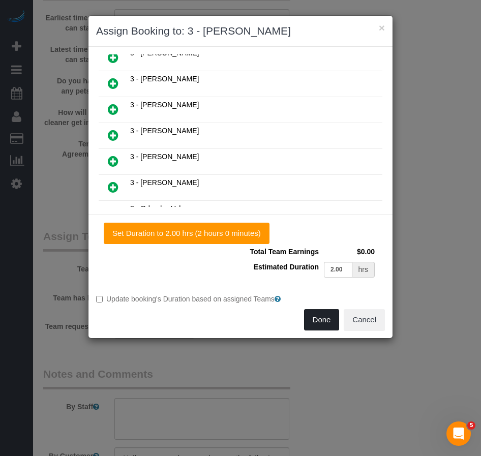
click at [319, 321] on button "Done" at bounding box center [322, 319] width 36 height 21
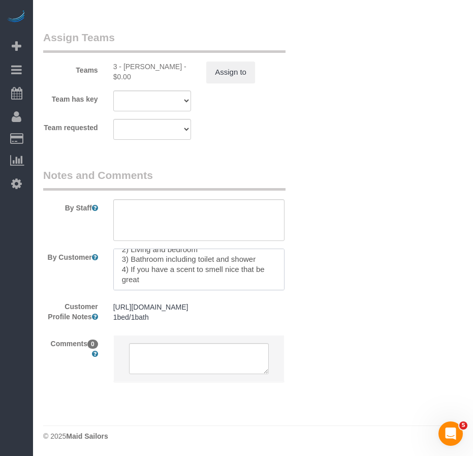
scroll to position [0, 0]
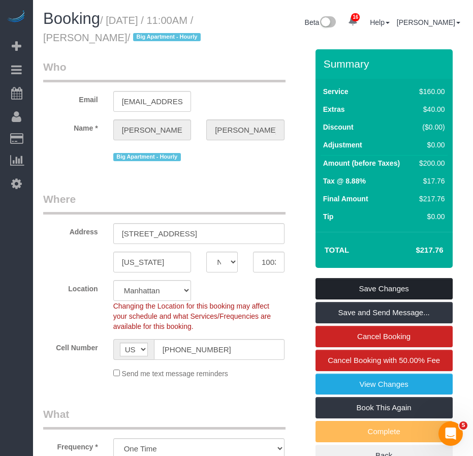
click at [384, 299] on link "Save Changes" at bounding box center [384, 288] width 137 height 21
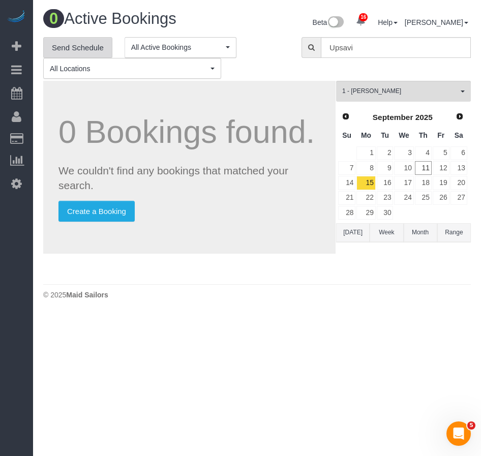
click at [66, 48] on link "Send Schedule" at bounding box center [77, 47] width 69 height 21
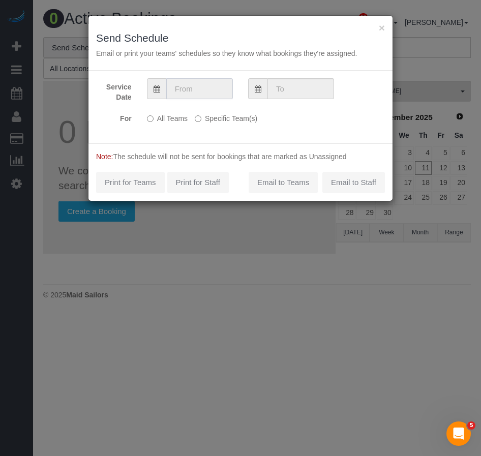
click at [199, 91] on input "text" at bounding box center [199, 88] width 67 height 21
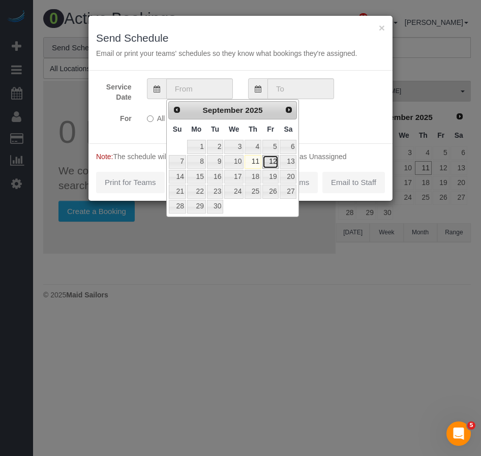
click at [269, 161] on link "12" at bounding box center [270, 162] width 16 height 14
type input "09/12/2025"
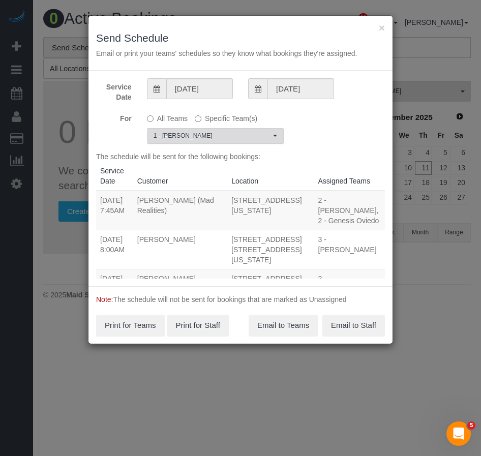
click at [214, 136] on span "1 - [PERSON_NAME]" at bounding box center [211, 136] width 117 height 9
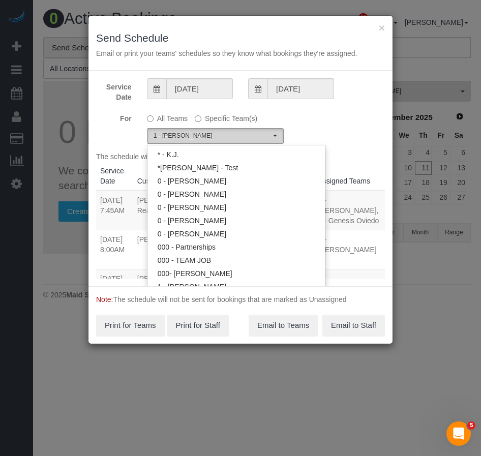
scroll to position [518, 0]
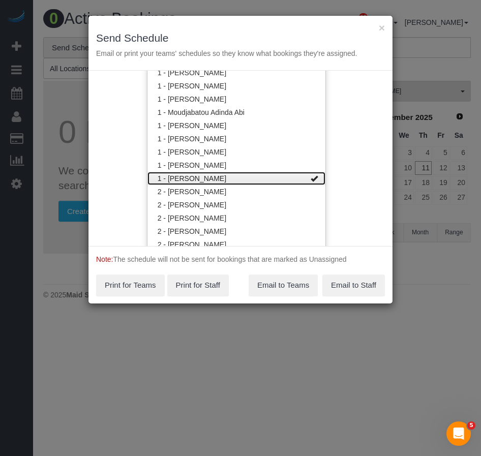
click at [250, 179] on link "1 - [PERSON_NAME]" at bounding box center [236, 178] width 178 height 13
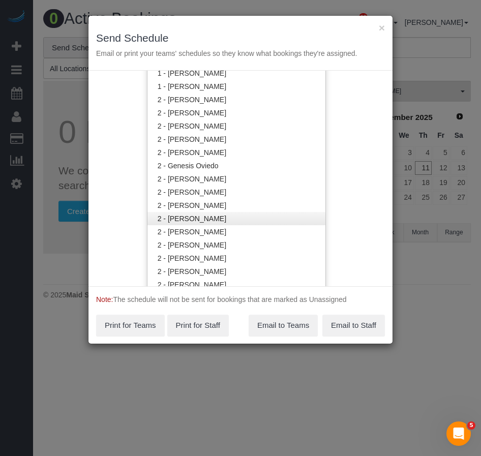
scroll to position [861, 0]
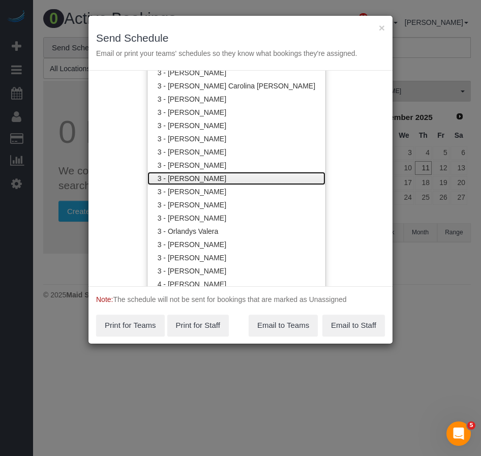
click at [197, 174] on link "3 - [PERSON_NAME]" at bounding box center [236, 178] width 178 height 13
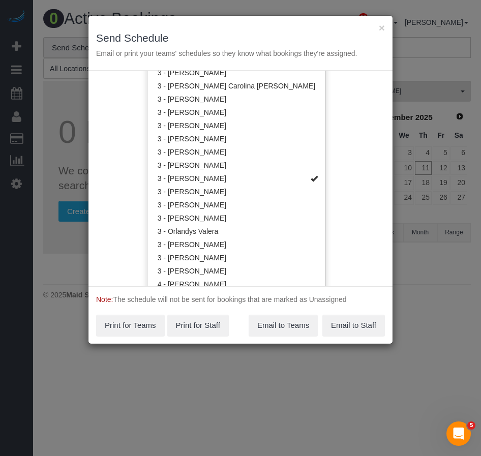
click at [318, 214] on div "Service Date 09/12/2025 09/12/2025 For All Teams Specific Team(s) 3 - Maria Bon…" at bounding box center [240, 178] width 304 height 215
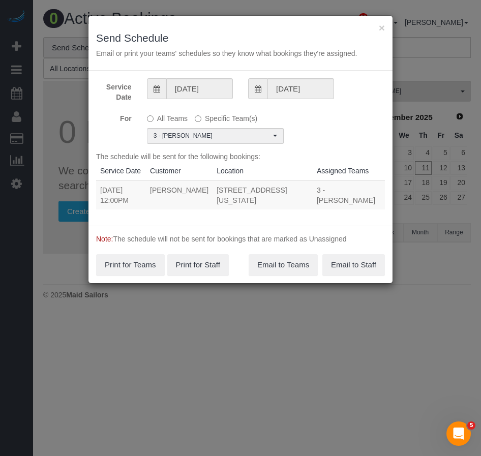
scroll to position [0, 0]
drag, startPoint x: 109, startPoint y: 201, endPoint x: 120, endPoint y: 210, distance: 14.5
click at [120, 209] on td "09/12/2025 12:00PM" at bounding box center [121, 194] width 50 height 29
click at [290, 275] on button "Email to Teams" at bounding box center [282, 264] width 69 height 21
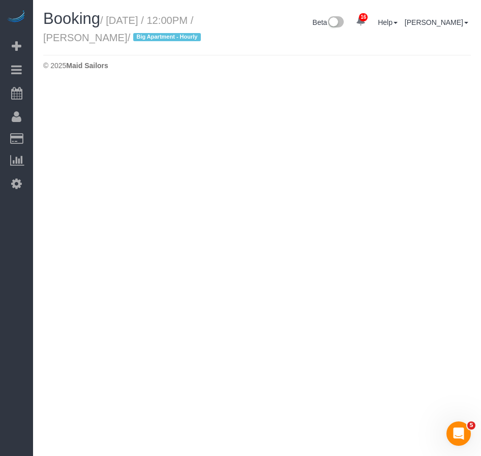
select select "NY"
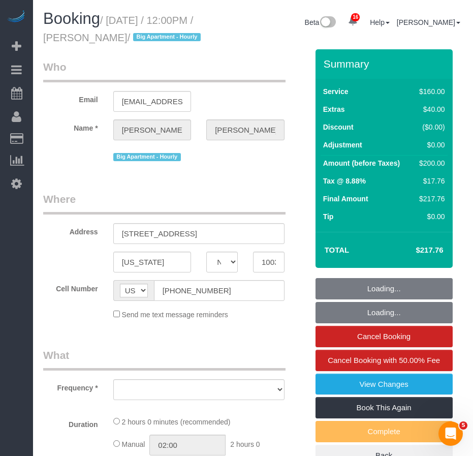
select select "number:58"
select select "number:72"
select select "number:15"
select select "number:6"
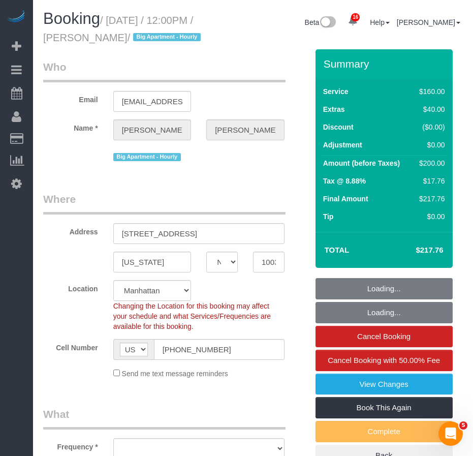
select select "object:8076"
select select "string:stripe-pm_1S6MMS4VGloSiKo7GouRBqi5"
select select "object:8080"
select select "spot46"
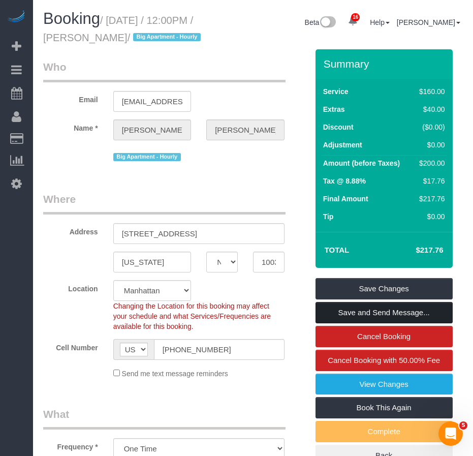
click at [360, 323] on link "Save and Send Message..." at bounding box center [384, 312] width 137 height 21
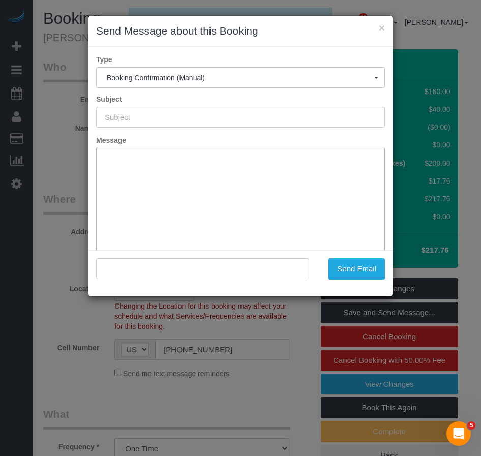
type input "Cleaning Confirmed for 09/12/2025 at 12:00pm"
type input ""Cameron Lindell" <cameronlindell@outlook.com>"
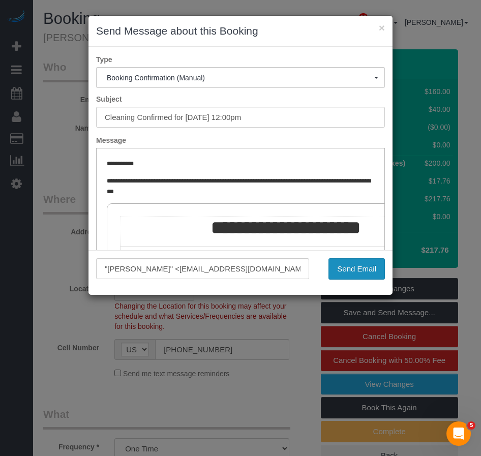
click at [351, 271] on button "Send Email" at bounding box center [356, 268] width 56 height 21
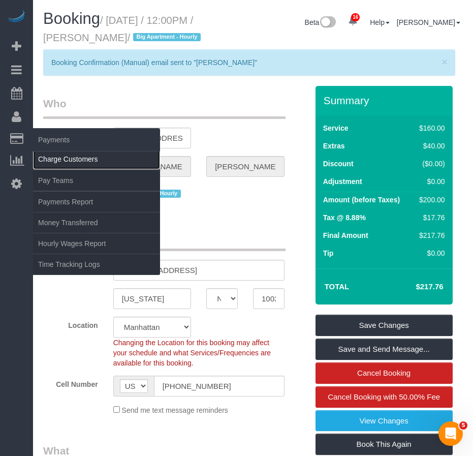
click at [61, 159] on link "Charge Customers" at bounding box center [96, 159] width 127 height 20
select select
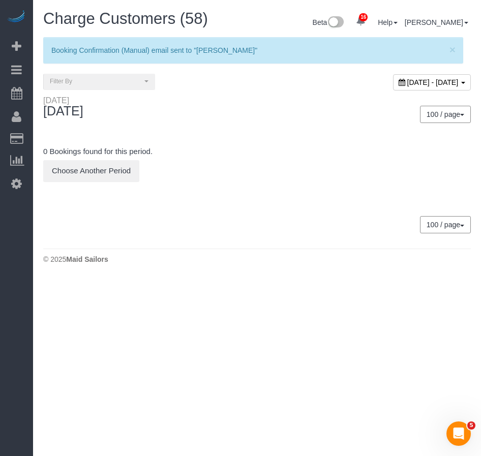
click at [407, 84] on span "September 11, 2025 - September 11, 2025" at bounding box center [432, 82] width 51 height 8
type input "**********"
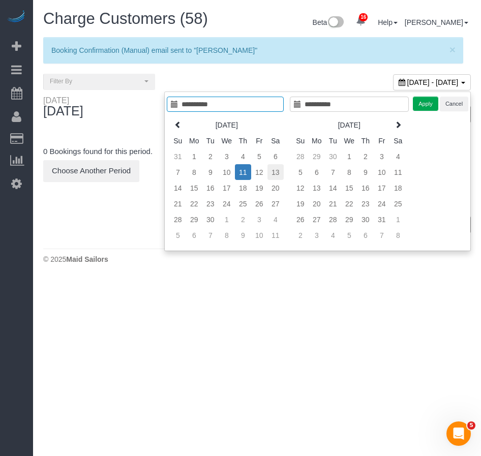
click at [267, 169] on td "13" at bounding box center [275, 172] width 16 height 16
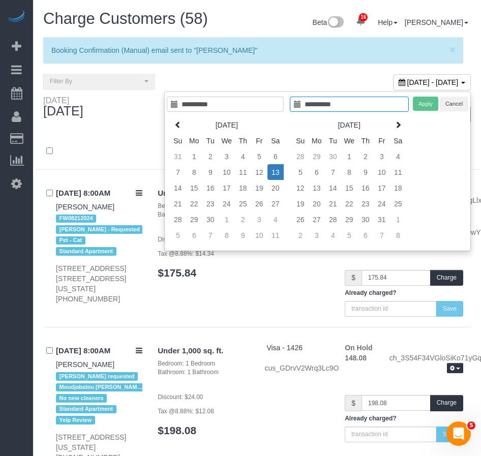
type input "**********"
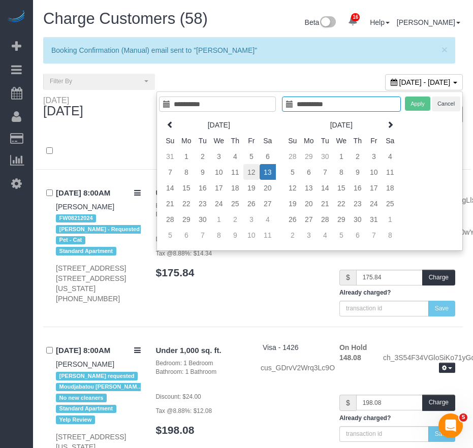
type input "**********"
click at [253, 172] on td "12" at bounding box center [251, 172] width 16 height 16
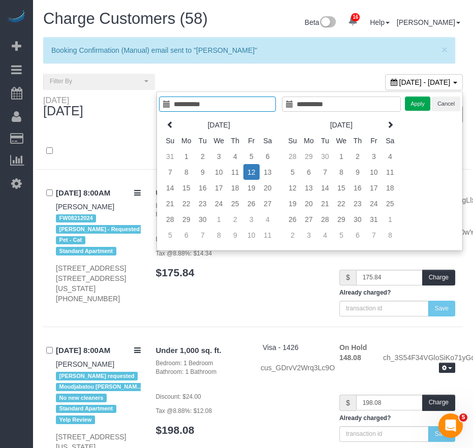
type input "**********"
drag, startPoint x: 420, startPoint y: 105, endPoint x: 257, endPoint y: 207, distance: 192.7
click at [418, 105] on button "Apply" at bounding box center [417, 104] width 25 height 15
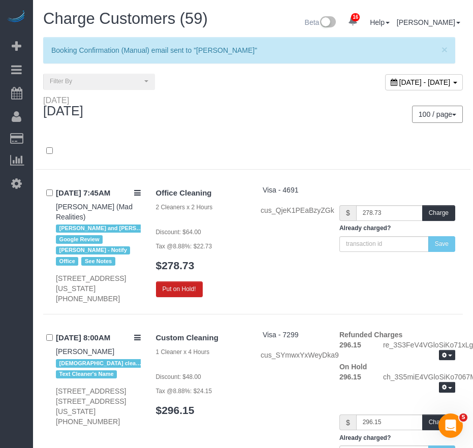
scroll to position [5290, 0]
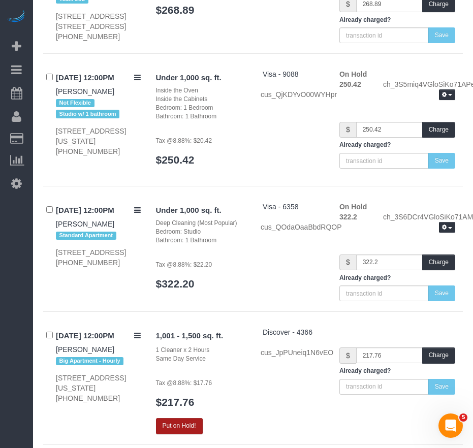
click at [192, 418] on button "Put on Hold!" at bounding box center [179, 426] width 47 height 16
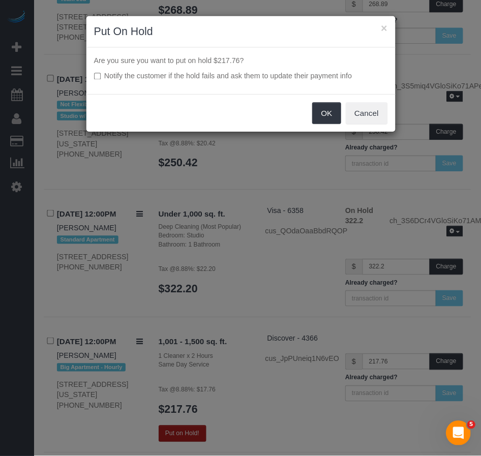
scroll to position [5270, 0]
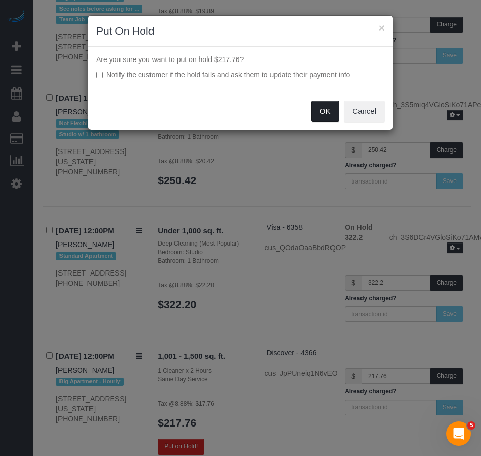
click at [324, 115] on button "OK" at bounding box center [325, 111] width 28 height 21
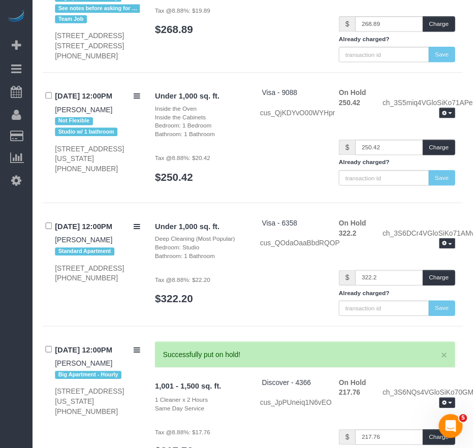
scroll to position [5290, 0]
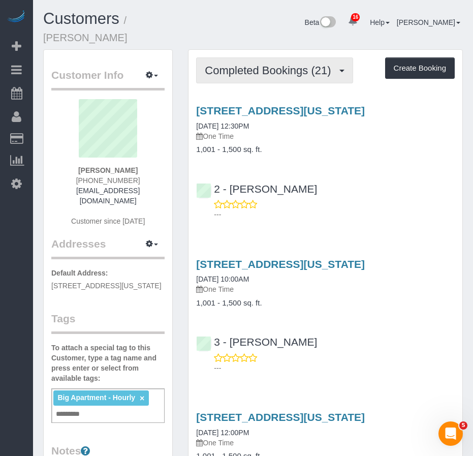
click at [259, 64] on span "Completed Bookings (21)" at bounding box center [270, 70] width 131 height 13
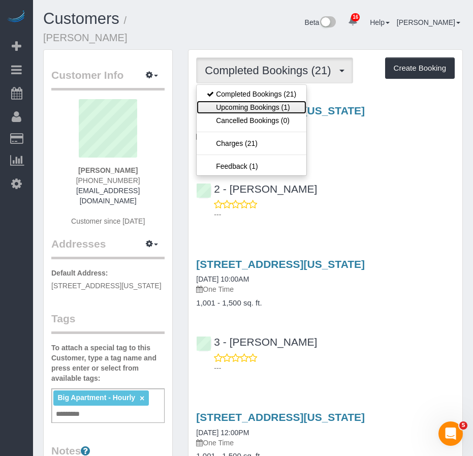
click at [251, 101] on link "Upcoming Bookings (1)" at bounding box center [252, 107] width 110 height 13
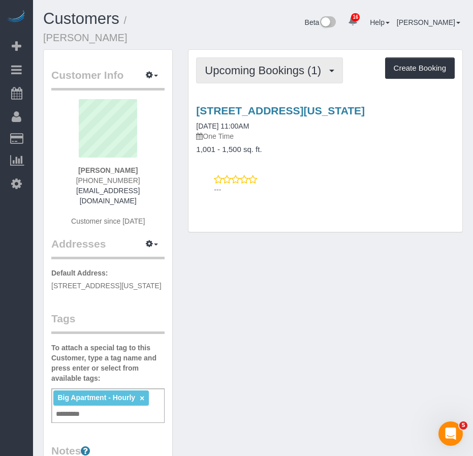
click at [275, 57] on button "Upcoming Bookings (1)" at bounding box center [269, 70] width 147 height 26
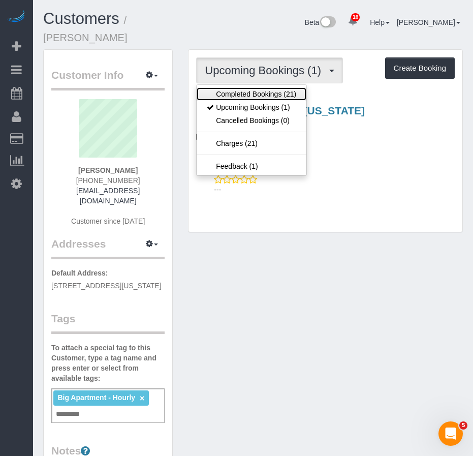
click at [269, 87] on link "Completed Bookings (21)" at bounding box center [252, 93] width 110 height 13
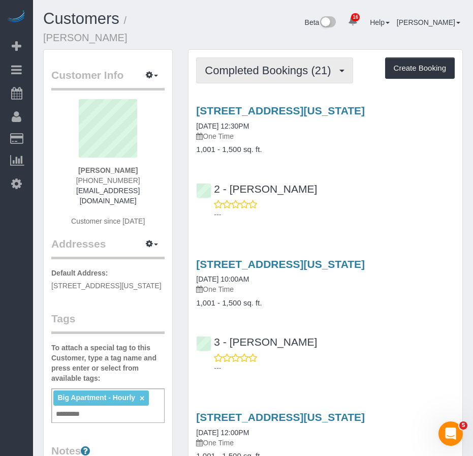
click at [266, 64] on span "Completed Bookings (21)" at bounding box center [270, 70] width 131 height 13
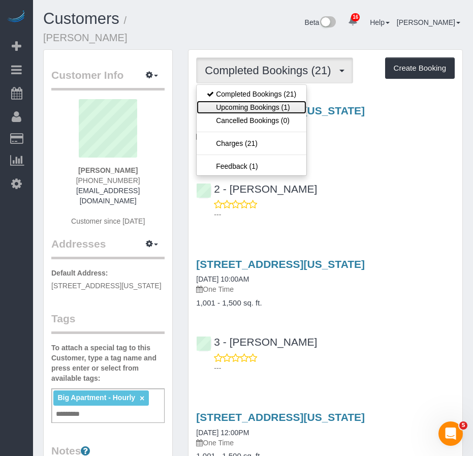
click at [258, 101] on link "Upcoming Bookings (1)" at bounding box center [252, 107] width 110 height 13
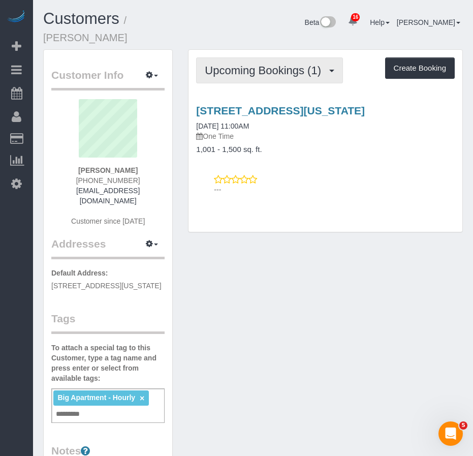
click at [238, 64] on span "Upcoming Bookings (1)" at bounding box center [265, 70] width 121 height 13
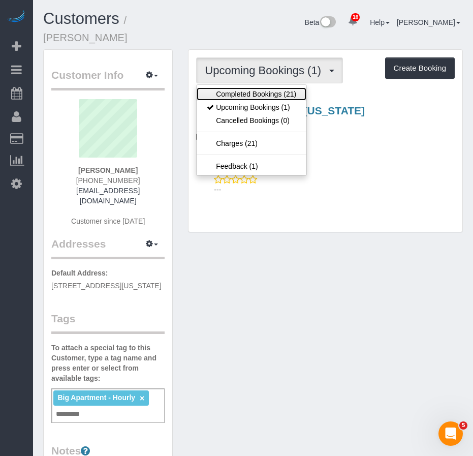
click at [238, 87] on link "Completed Bookings (21)" at bounding box center [252, 93] width 110 height 13
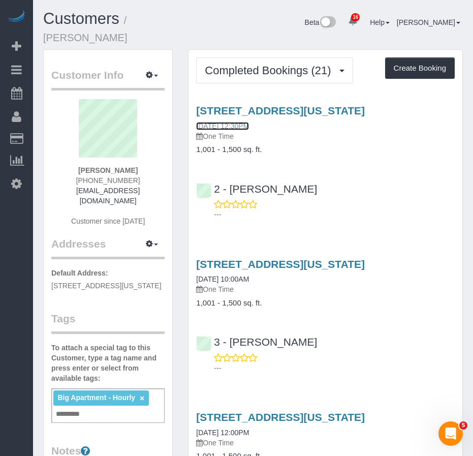
click at [232, 122] on link "[DATE] 12:30PM" at bounding box center [222, 126] width 53 height 8
click at [221, 280] on link "[DATE] 10:00AM" at bounding box center [222, 279] width 53 height 8
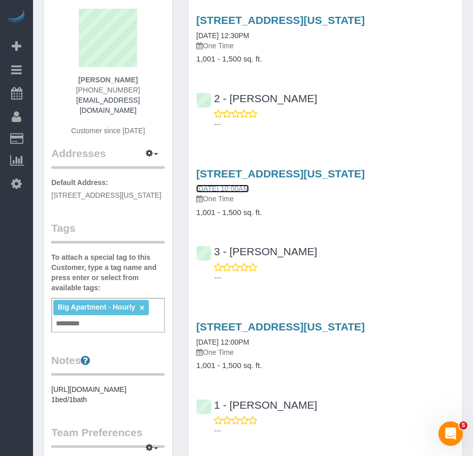
scroll to position [102, 0]
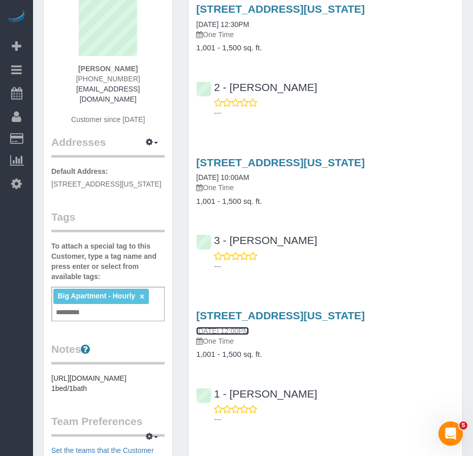
click at [227, 335] on link "[DATE] 12:00PM" at bounding box center [222, 331] width 53 height 8
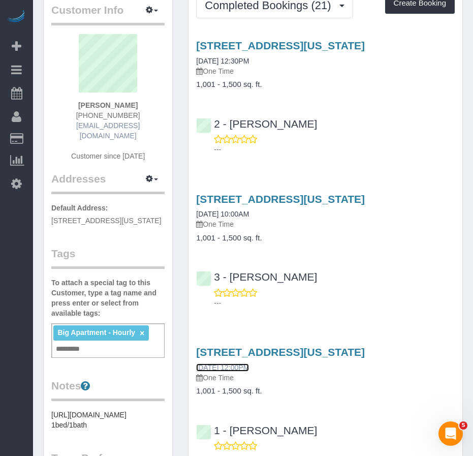
scroll to position [0, 0]
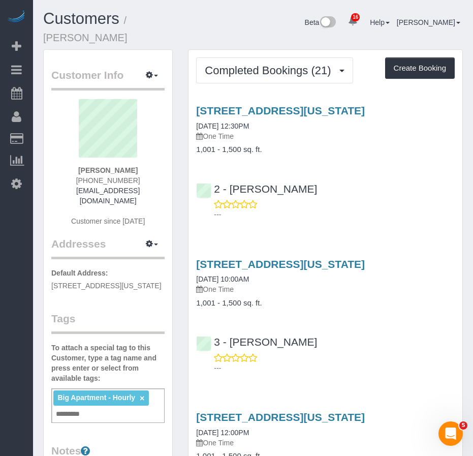
drag, startPoint x: 52, startPoint y: 266, endPoint x: 83, endPoint y: 276, distance: 33.1
click at [83, 276] on p "Default Address: [STREET_ADDRESS][US_STATE]" at bounding box center [107, 279] width 113 height 23
copy span "[STREET_ADDRESS][US_STATE]"
click at [232, 122] on link "[DATE] 12:30PM" at bounding box center [222, 126] width 53 height 8
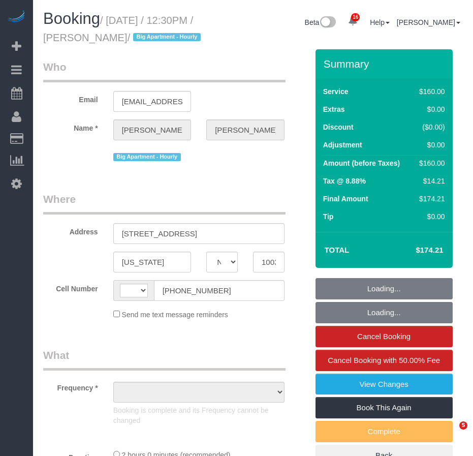
select select "NY"
select select "number:58"
select select "number:73"
select select "number:15"
select select "number:6"
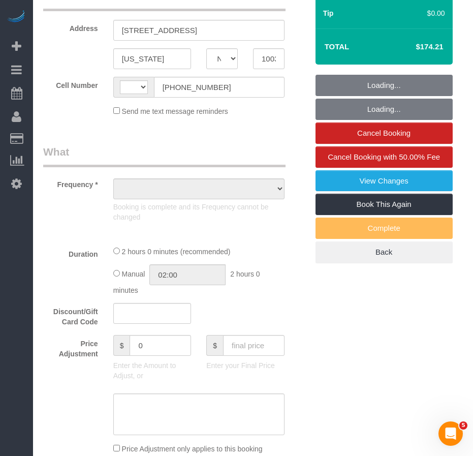
select select "string:[GEOGRAPHIC_DATA]"
select select "object:671"
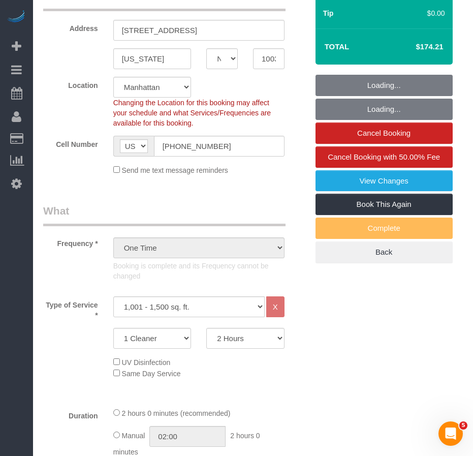
select select "string:stripe-pm_1RzpcI4VGloSiKo7fsgAjWPB"
select select "object:1444"
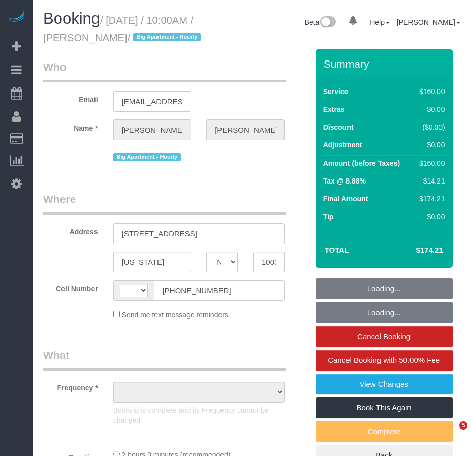
select select "NY"
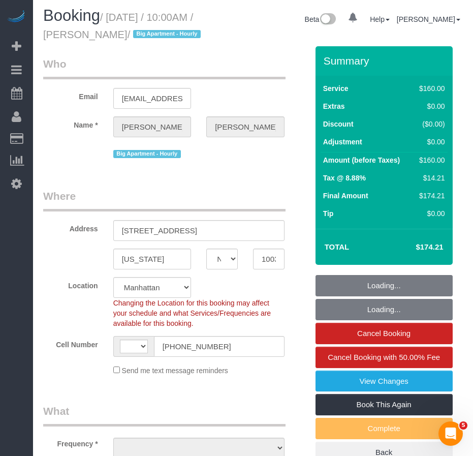
select select "string:US"
select select "object:775"
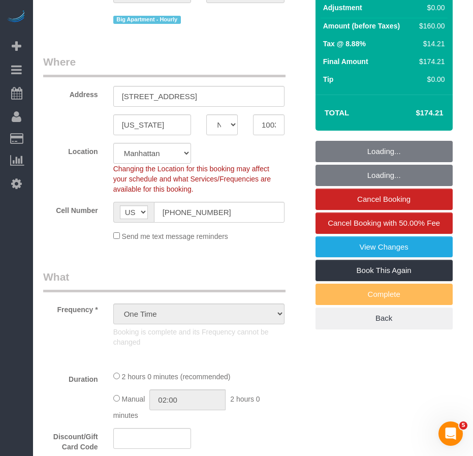
select select "spot1"
select select "number:58"
select select "number:73"
select select "number:15"
select select "number:6"
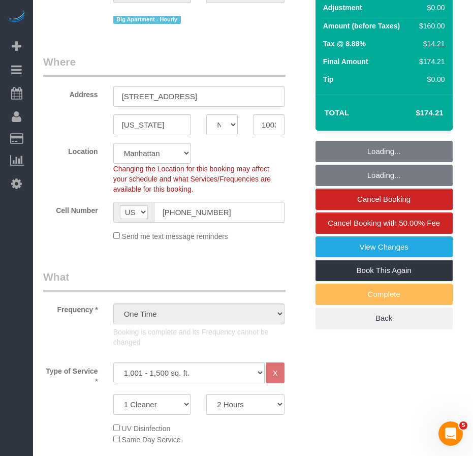
select select "object:1290"
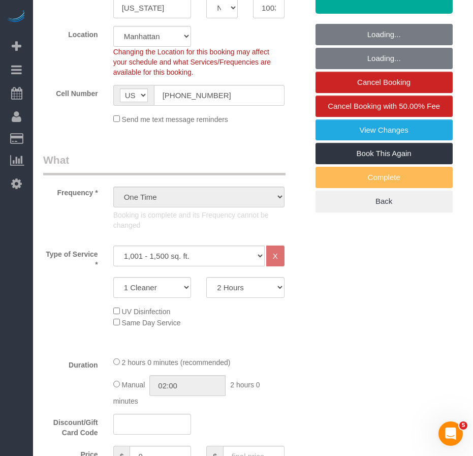
select select "string:stripe-pm_1RpKCM4VGloSiKo71GztYYPC"
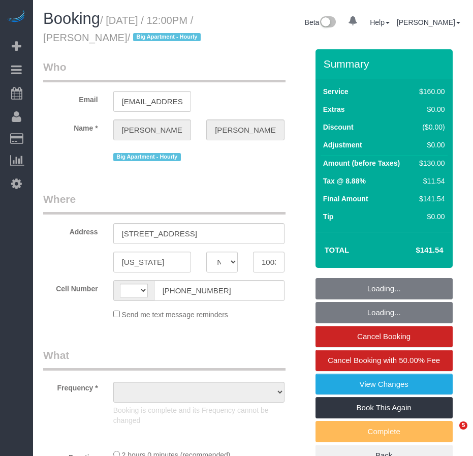
select select "NY"
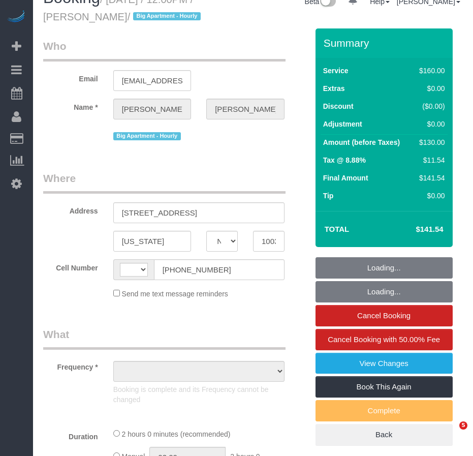
select select "string:[GEOGRAPHIC_DATA]"
select select "number:58"
select select "number:73"
select select "number:15"
select select "number:6"
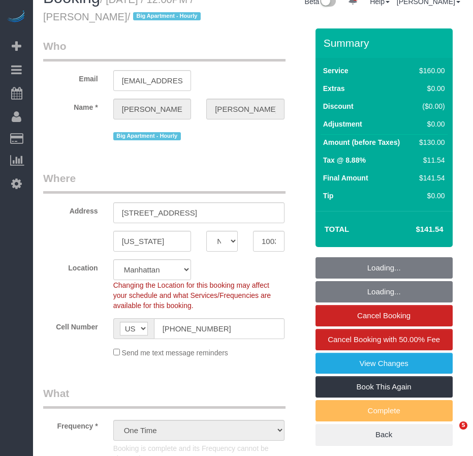
scroll to position [305, 0]
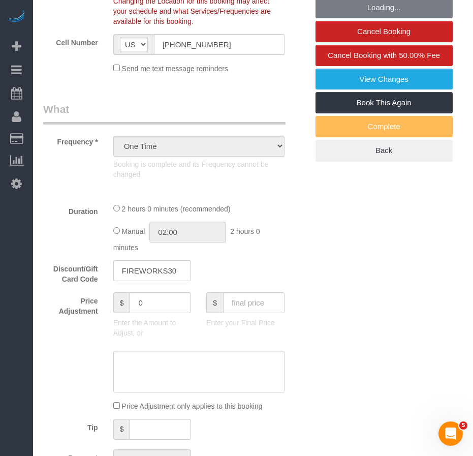
select select "object:1435"
select select "spot1"
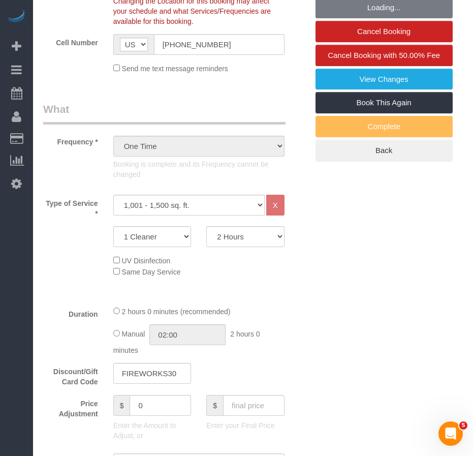
scroll to position [0, 0]
select select "string:stripe-pm_1Rfu6r4VGloSiKo7X9veOSl6"
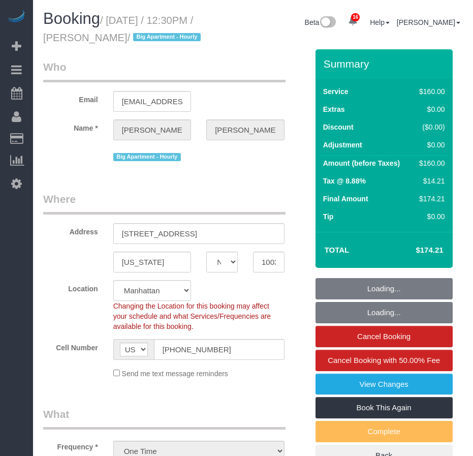
select select "NY"
select select "number:58"
select select "number:73"
select select "number:15"
select select "number:6"
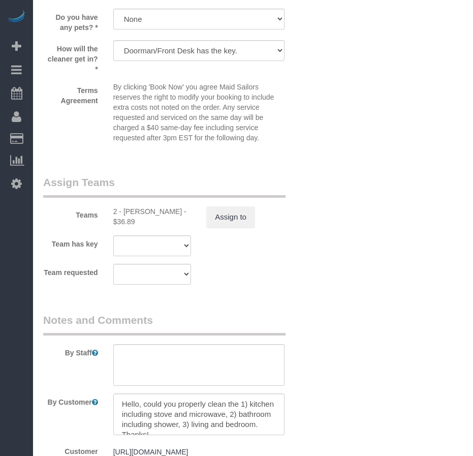
select select "string:stripe-pm_1RzpcI4VGloSiKo7fsgAjWPB"
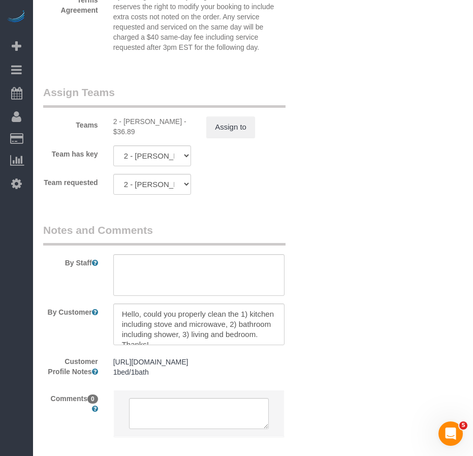
drag, startPoint x: 343, startPoint y: 322, endPoint x: 342, endPoint y: 317, distance: 5.3
